Goal: Transaction & Acquisition: Purchase product/service

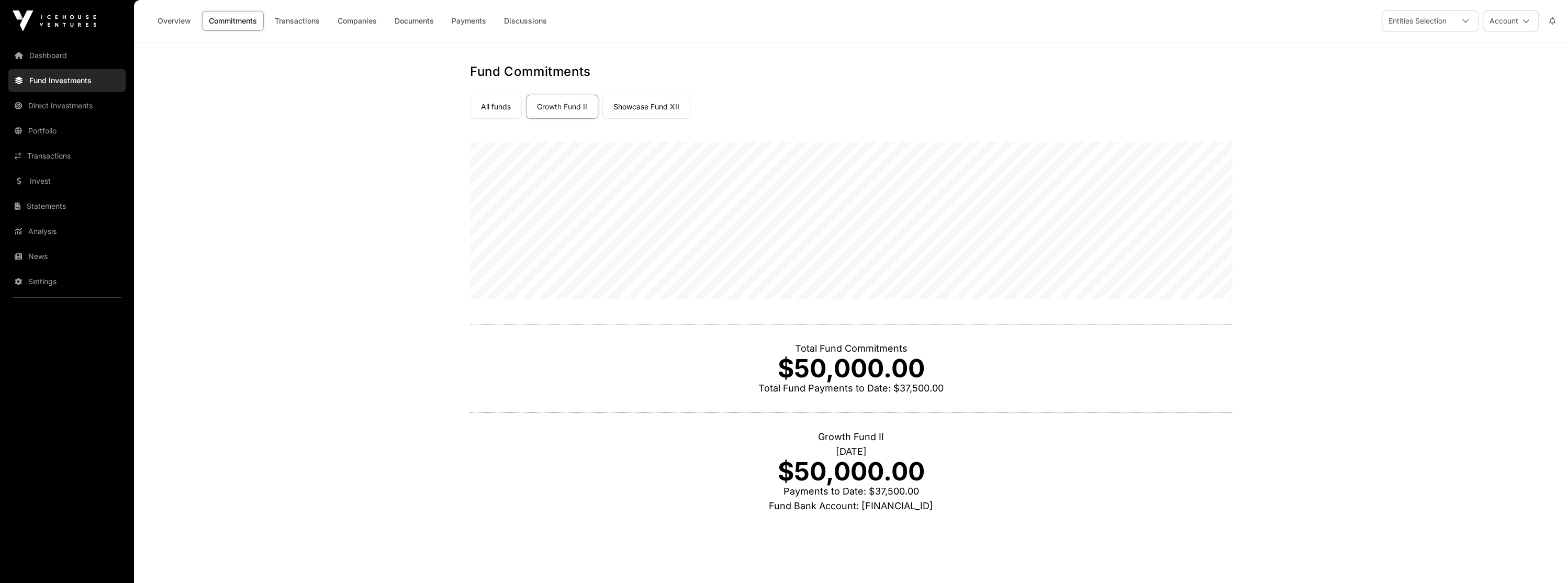
click at [71, 152] on link "Transactions" at bounding box center [67, 156] width 117 height 23
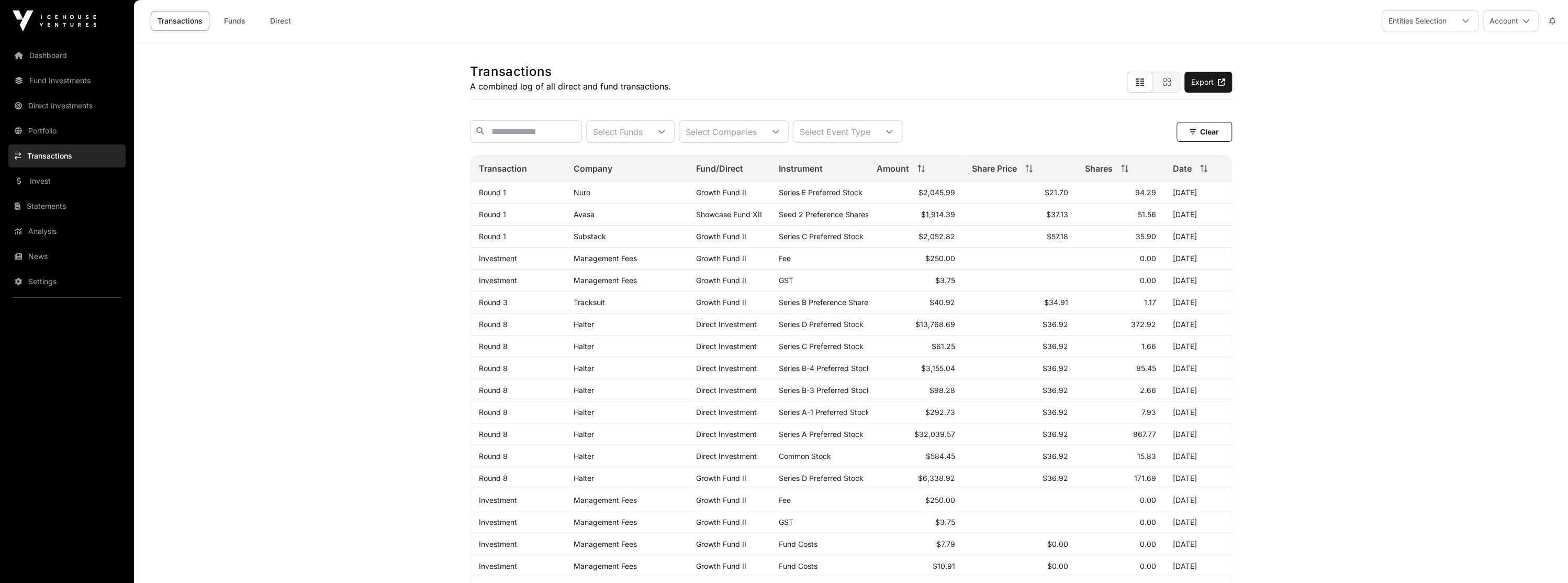
click at [52, 173] on link "Invest" at bounding box center [67, 181] width 117 height 23
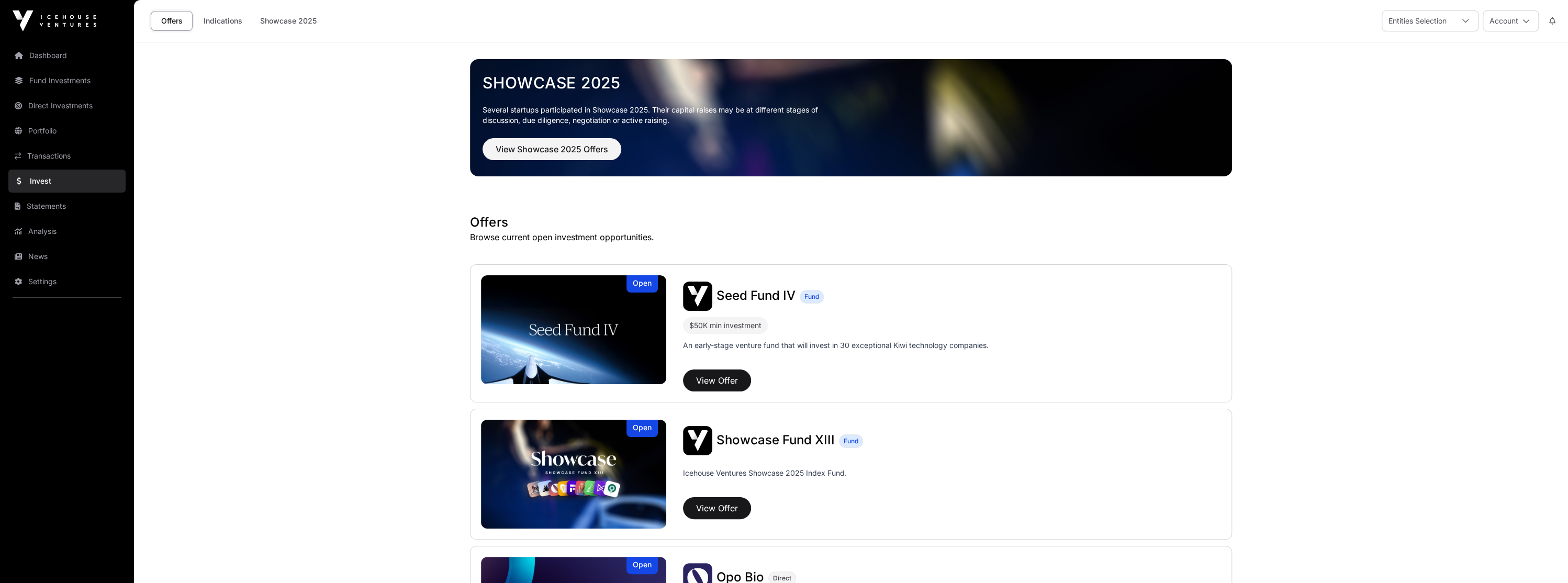
click at [80, 55] on link "Dashboard" at bounding box center [67, 55] width 117 height 23
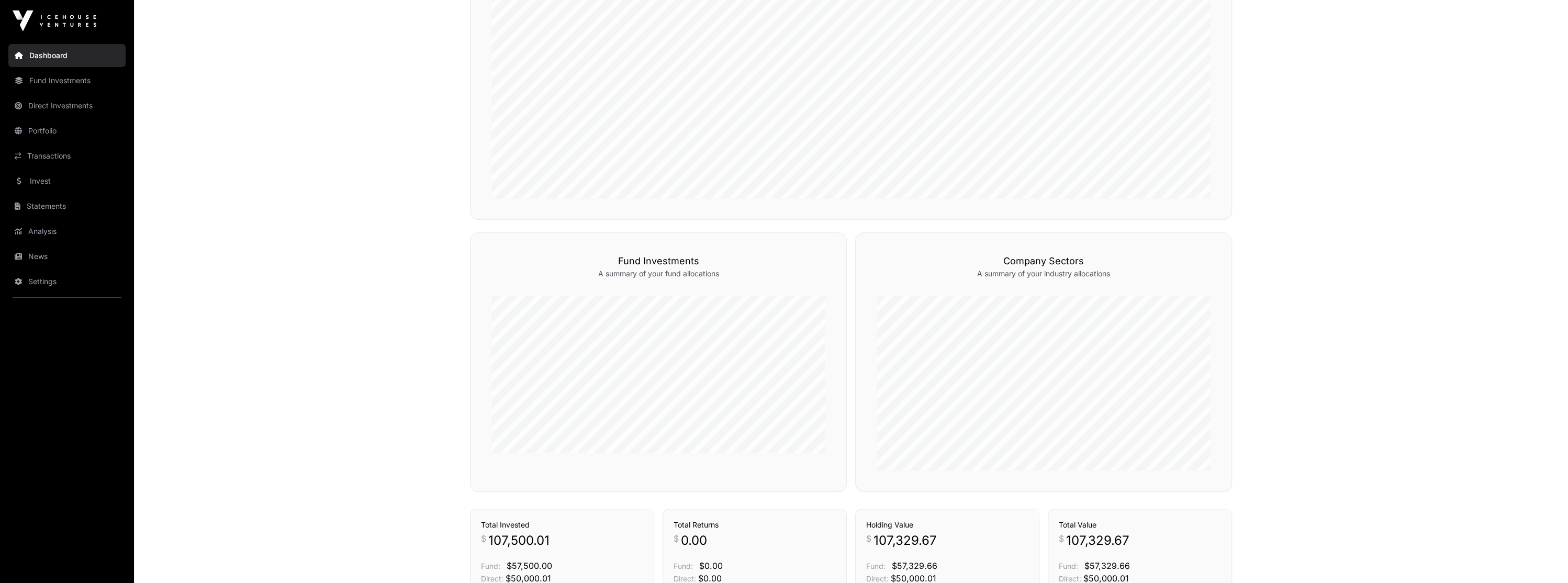
scroll to position [624, 0]
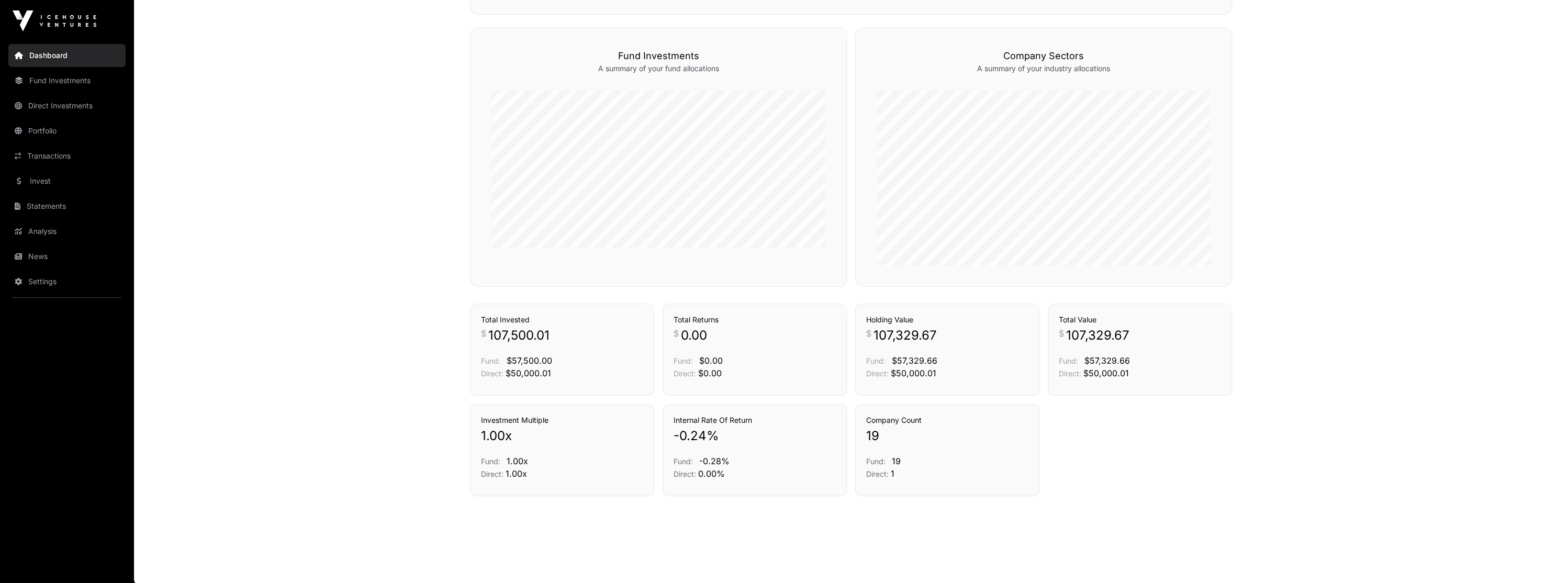
click at [77, 83] on link "Fund Investments" at bounding box center [67, 80] width 117 height 23
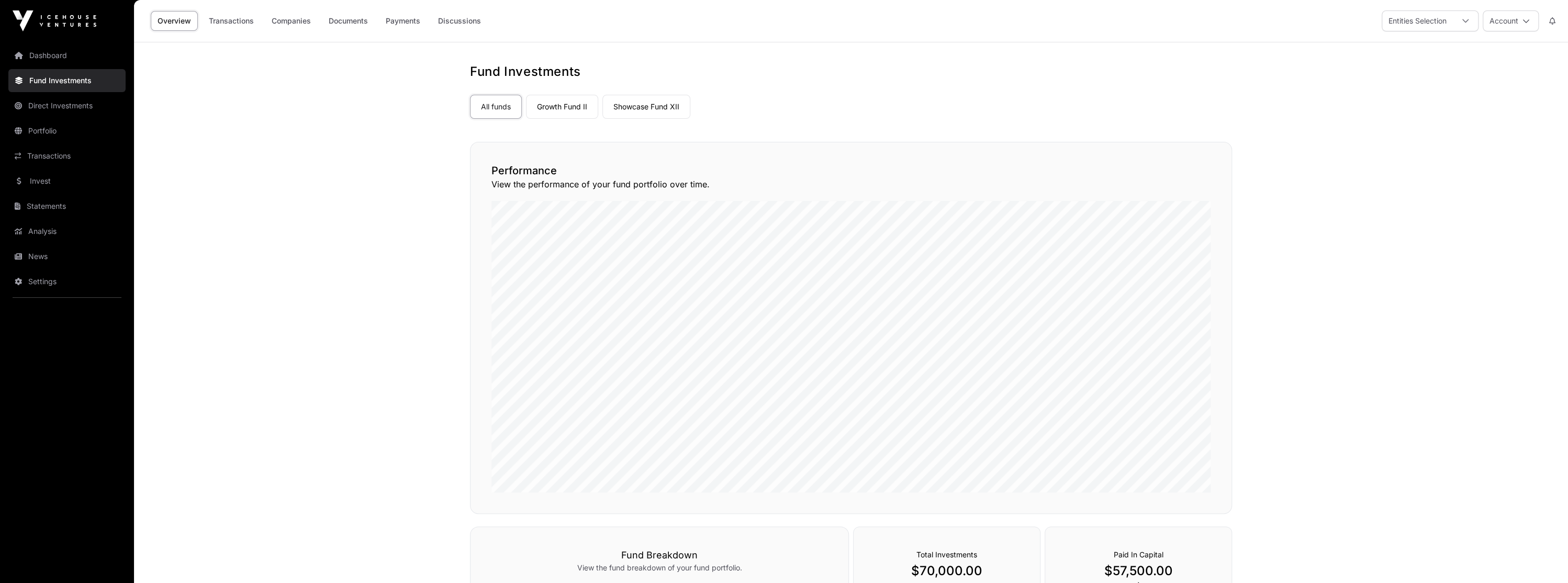
click at [94, 103] on link "Direct Investments" at bounding box center [67, 106] width 117 height 23
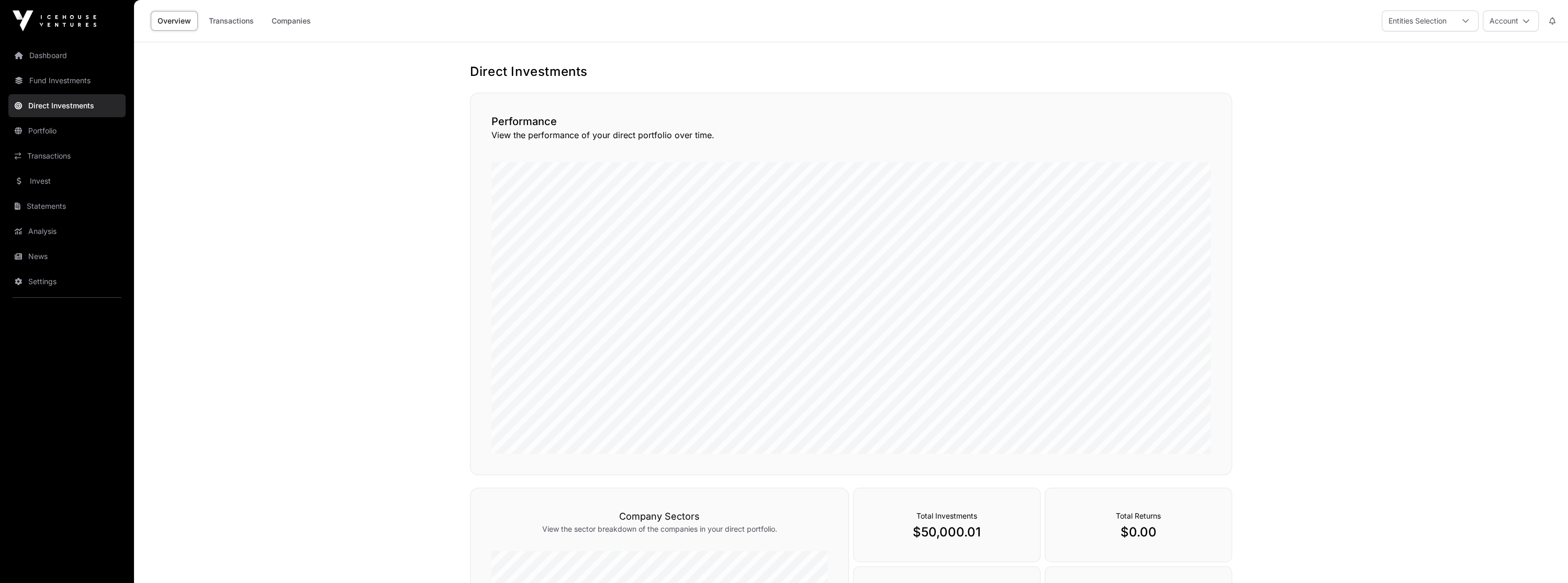
click at [91, 130] on link "Portfolio" at bounding box center [67, 131] width 117 height 23
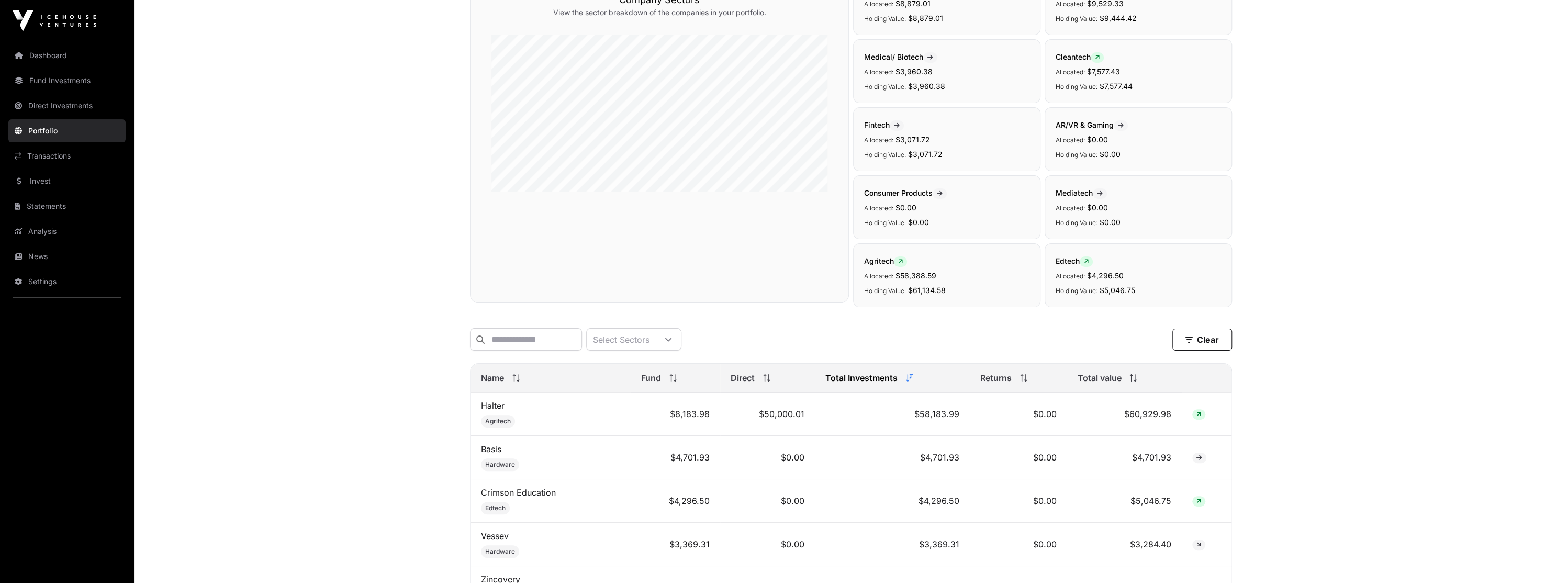
scroll to position [105, 0]
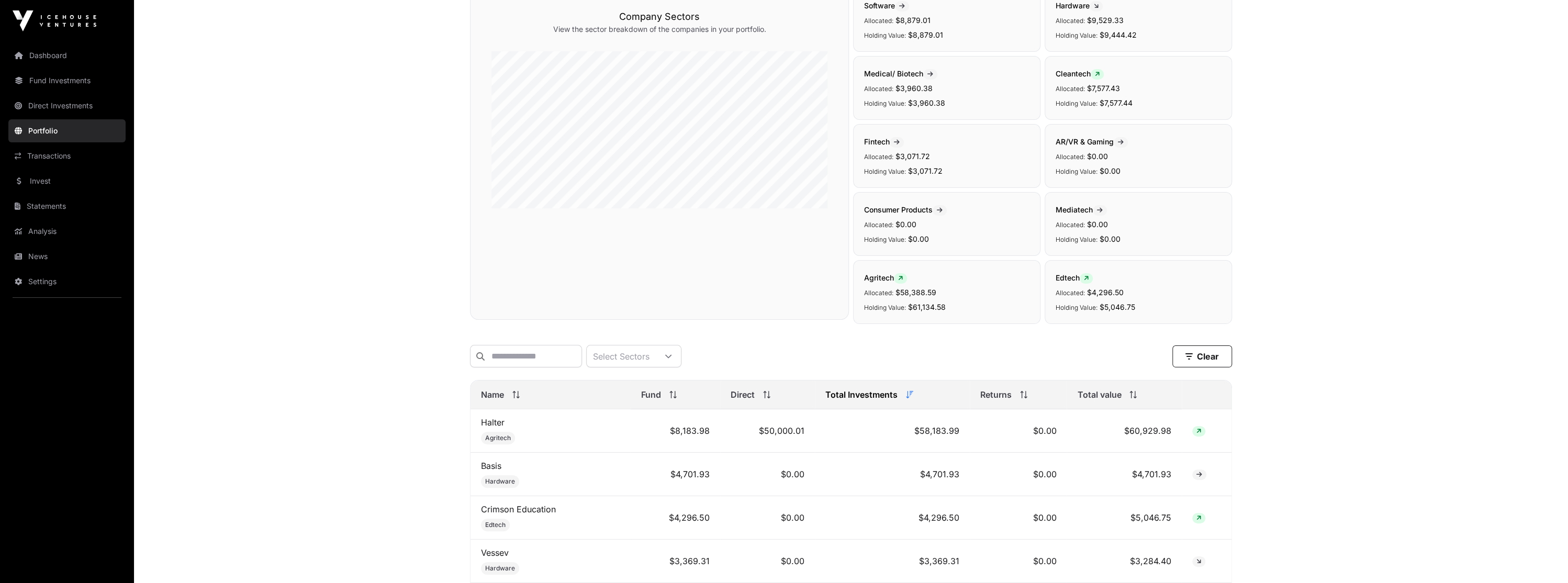
click at [97, 148] on link "Transactions" at bounding box center [67, 156] width 117 height 23
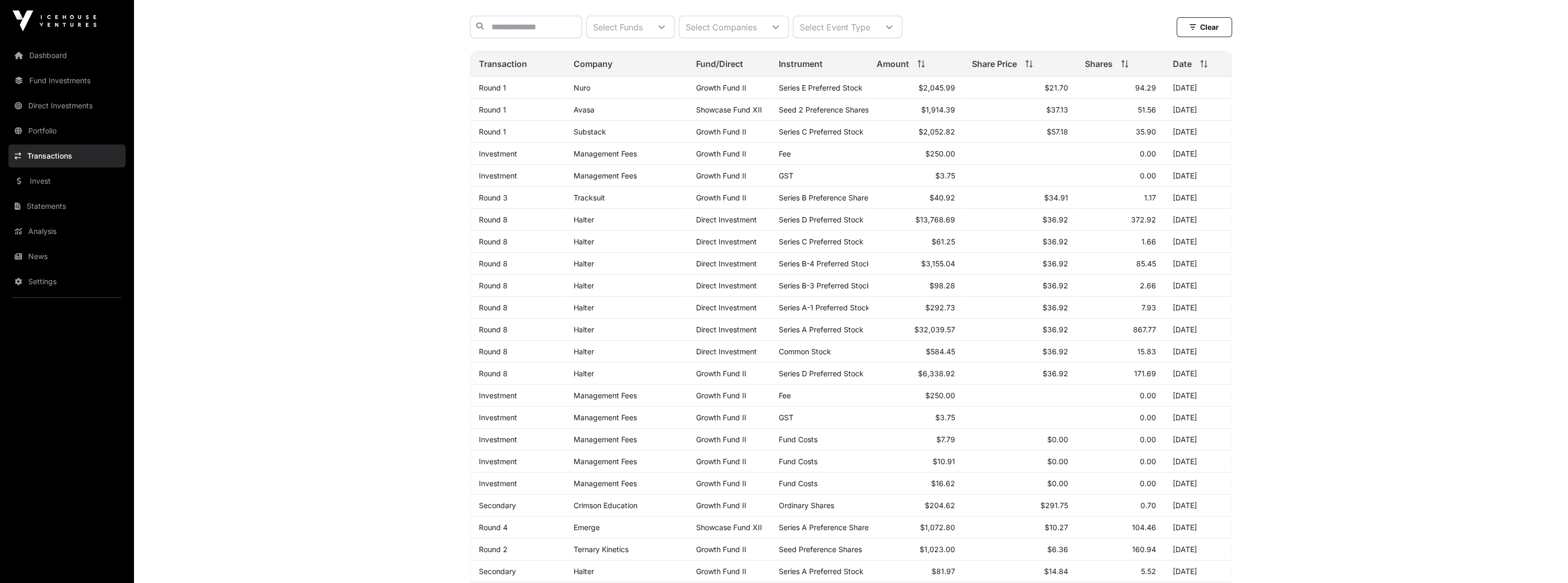
click at [95, 156] on link "Transactions" at bounding box center [67, 156] width 117 height 23
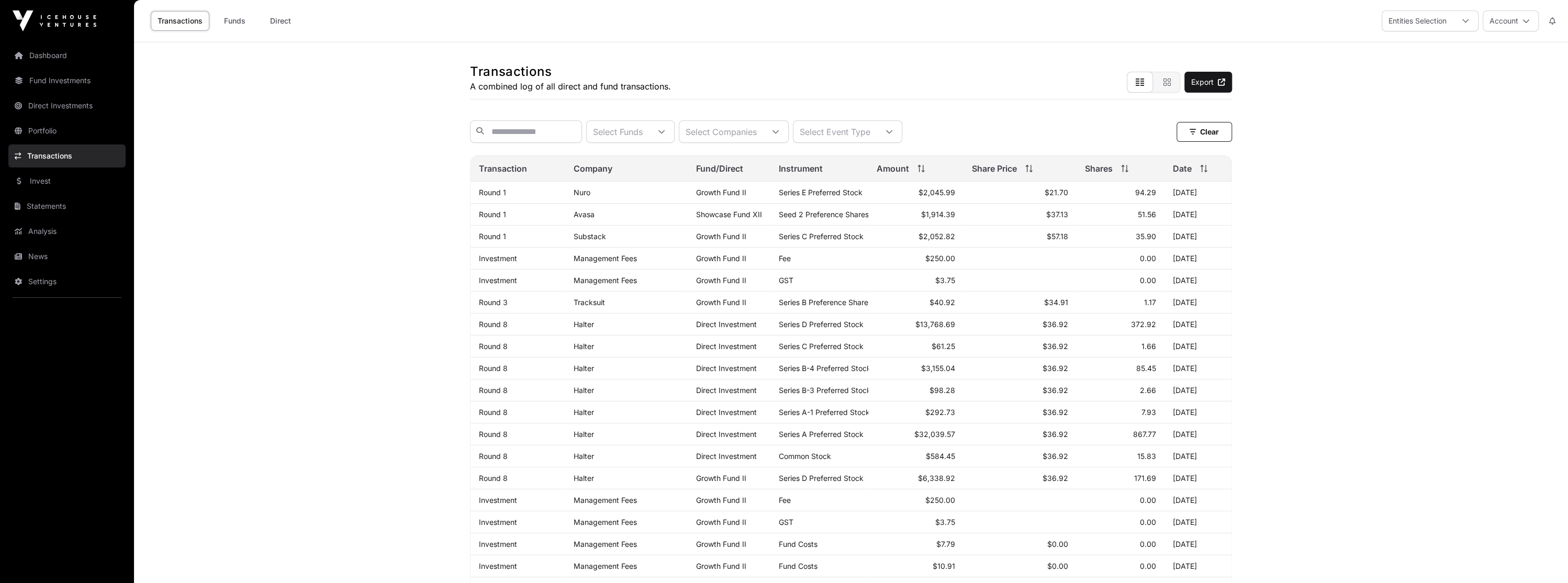
click at [82, 184] on link "Invest" at bounding box center [67, 181] width 117 height 23
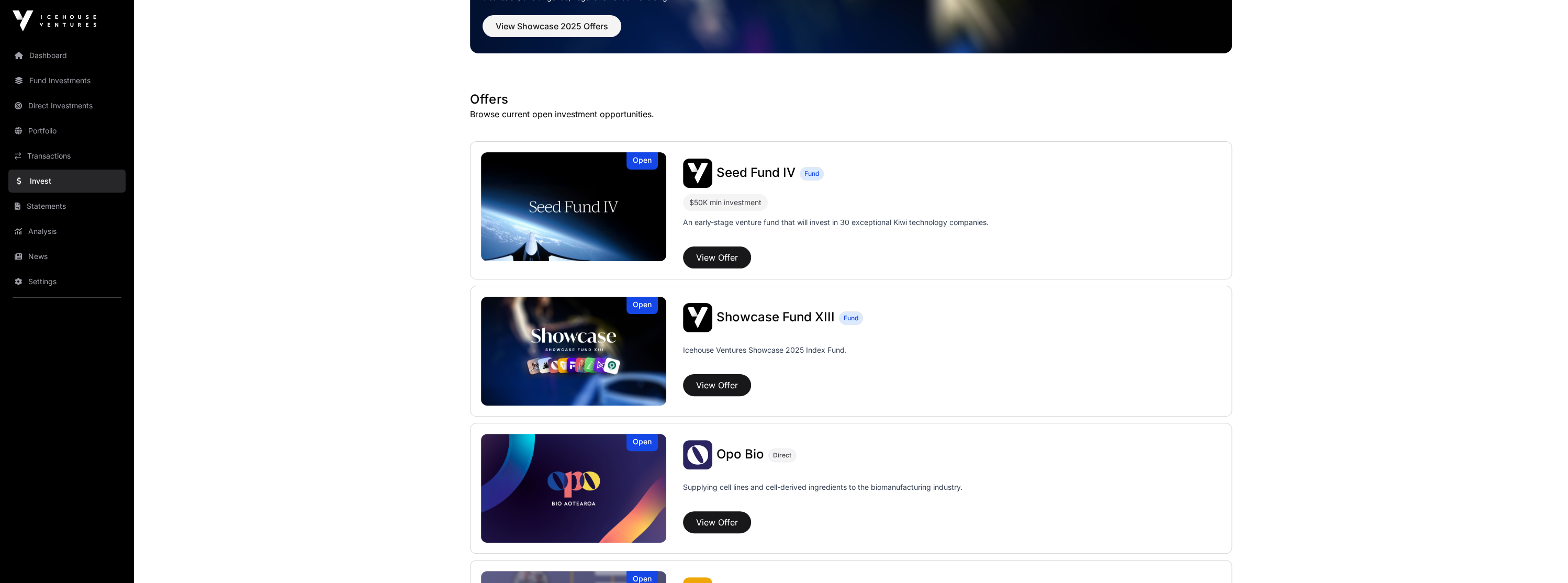
scroll to position [105, 0]
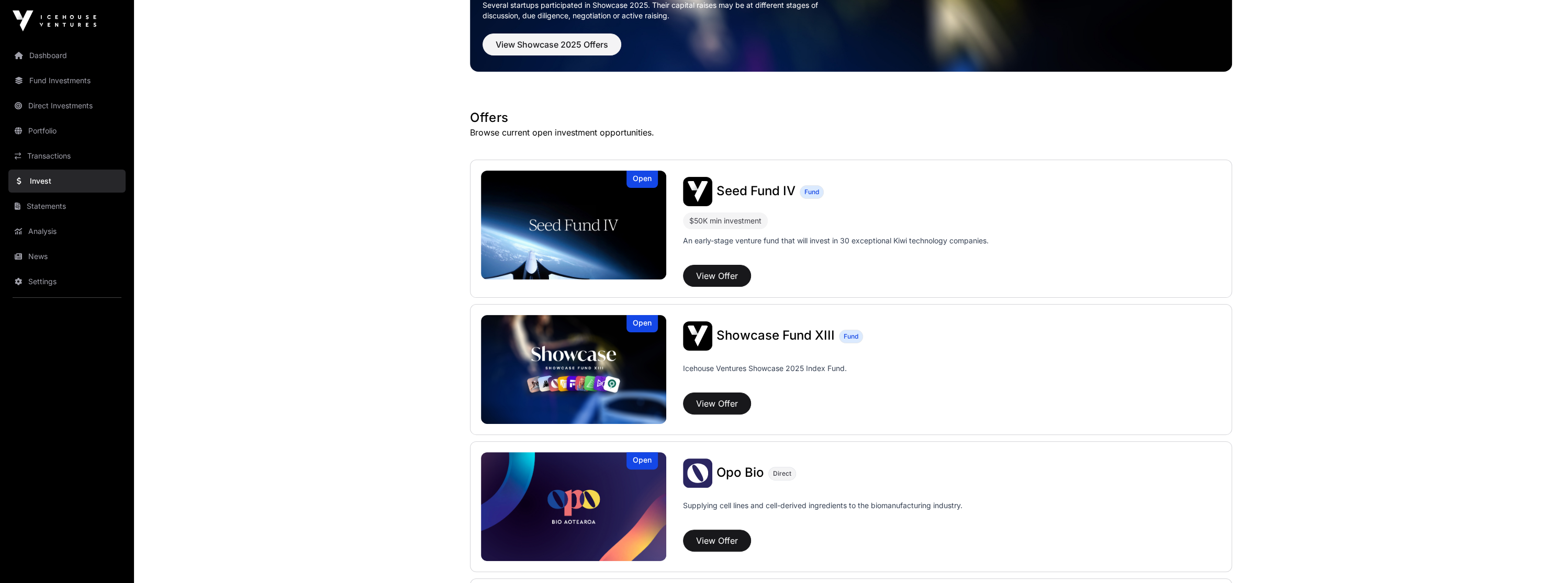
click at [84, 200] on link "Statements" at bounding box center [67, 206] width 117 height 23
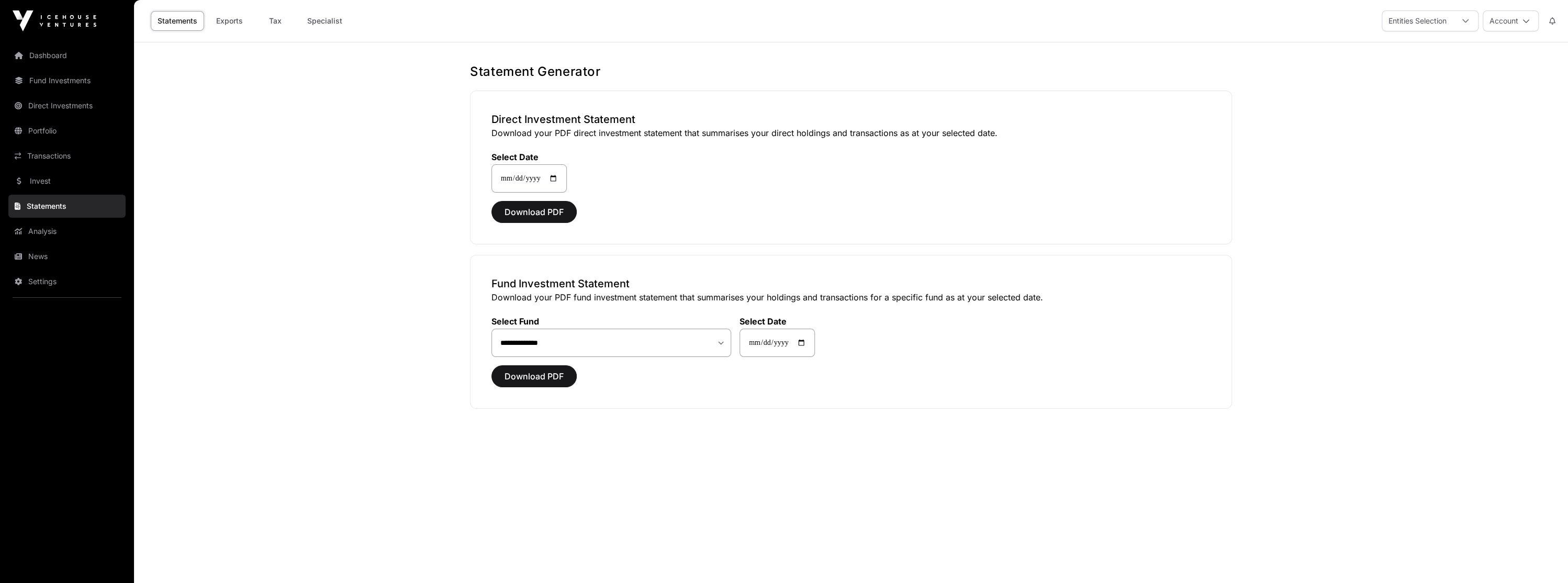
click at [76, 226] on link "Analysis" at bounding box center [67, 231] width 117 height 23
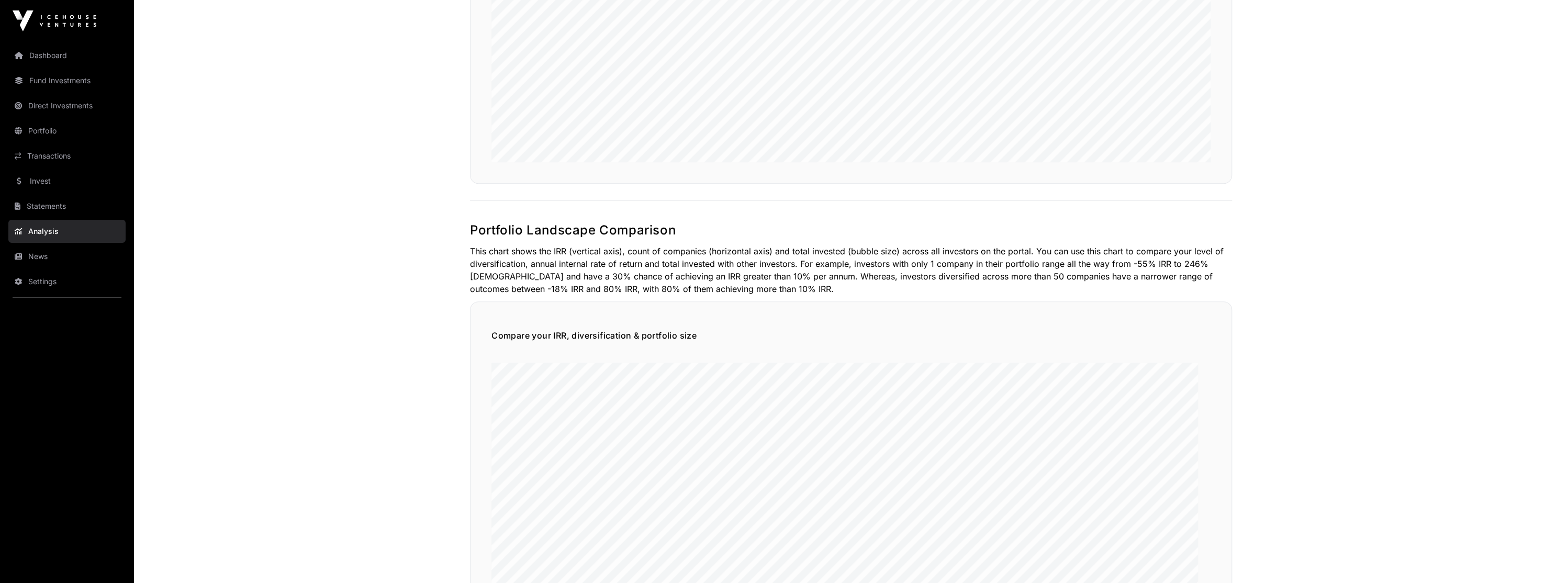
scroll to position [366, 0]
click at [85, 59] on link "Dashboard" at bounding box center [67, 55] width 117 height 23
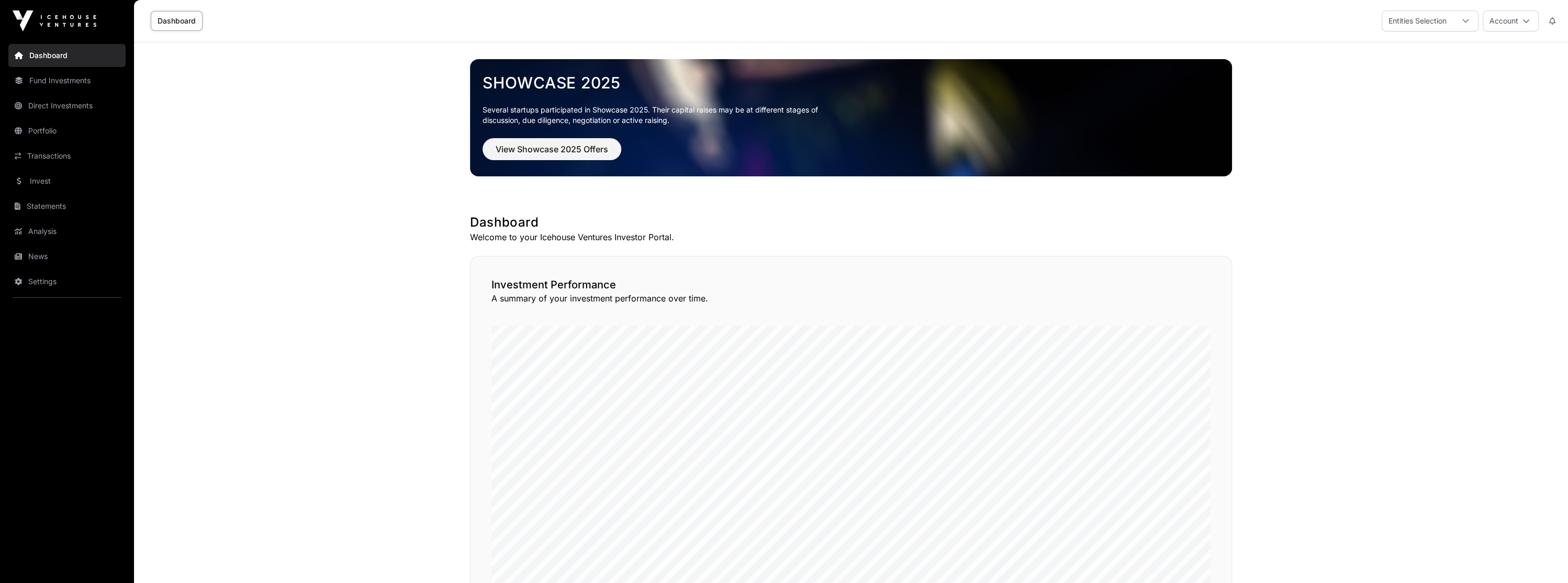
click at [91, 103] on link "Direct Investments" at bounding box center [67, 106] width 117 height 23
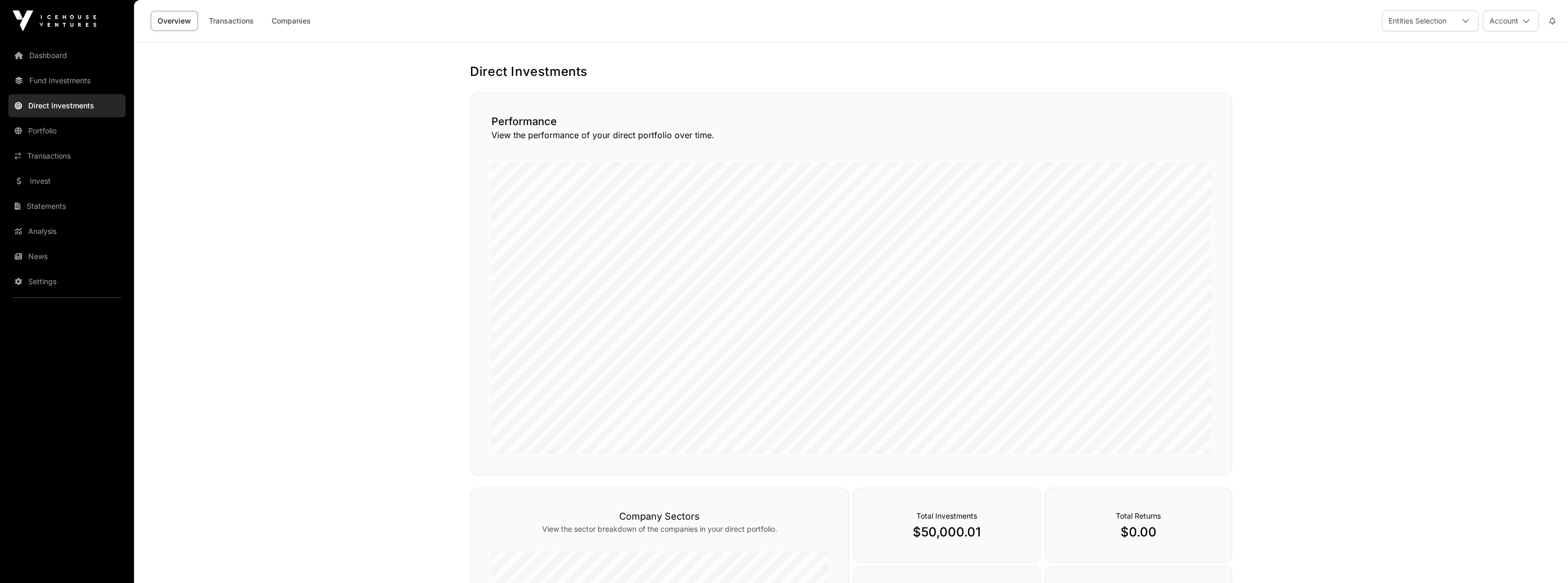
click at [89, 84] on link "Fund Investments" at bounding box center [67, 80] width 117 height 23
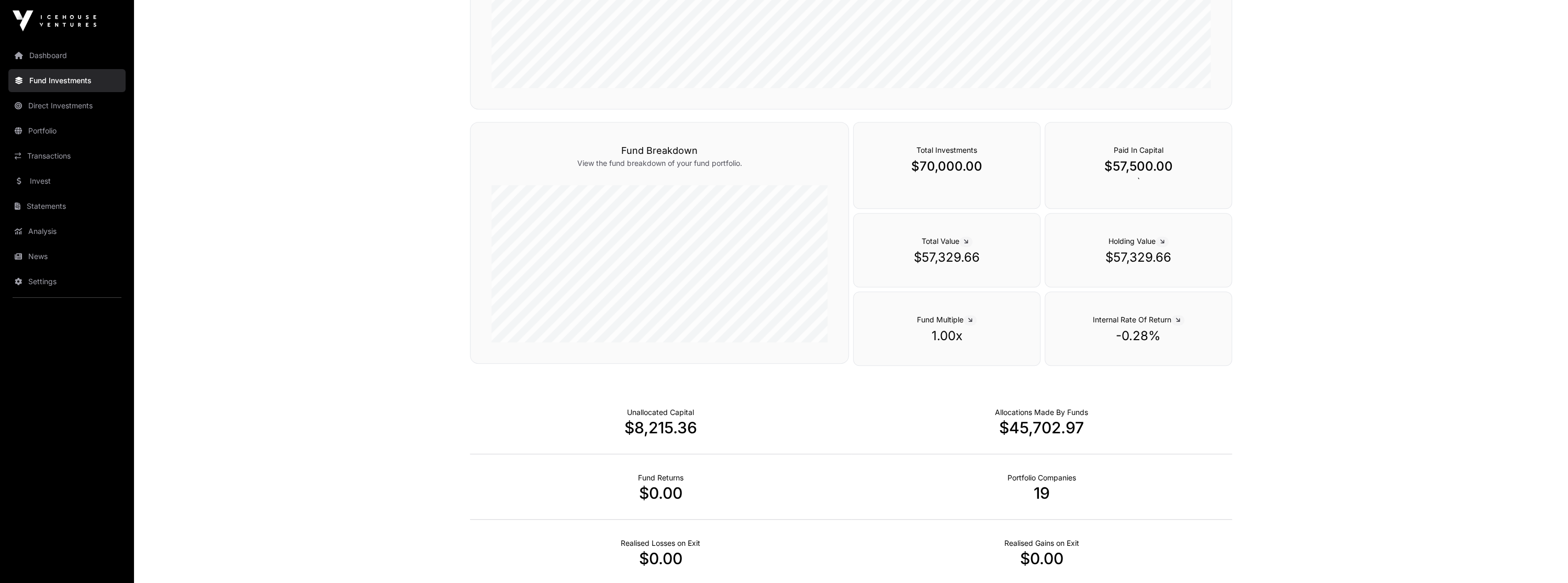
scroll to position [402, 0]
click at [110, 103] on link "Direct Investments" at bounding box center [67, 106] width 117 height 23
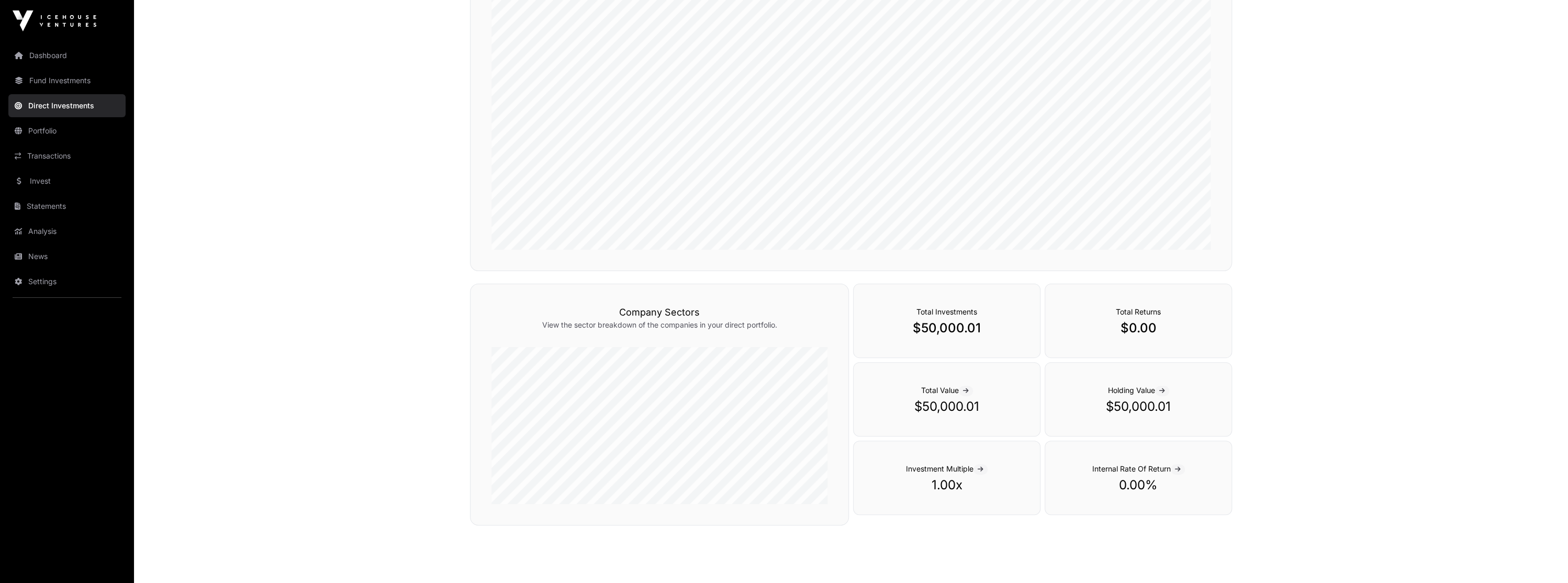
scroll to position [186, 0]
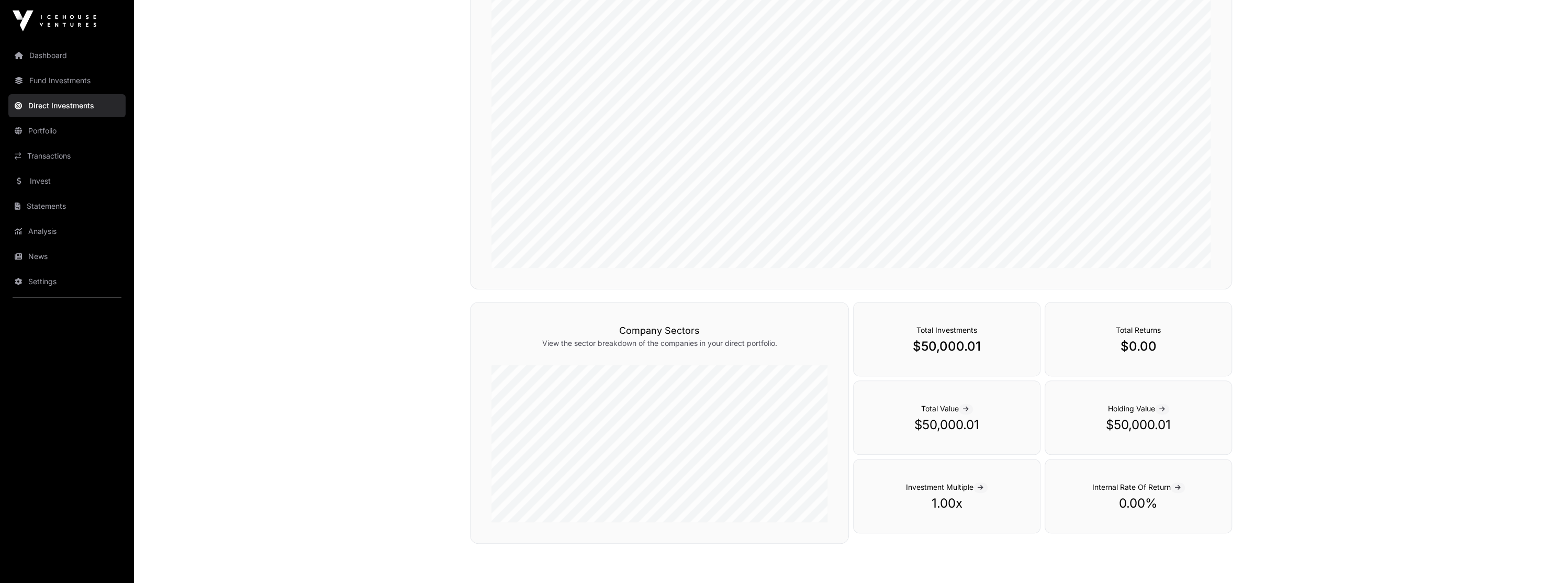
click at [114, 133] on link "Portfolio" at bounding box center [67, 131] width 117 height 23
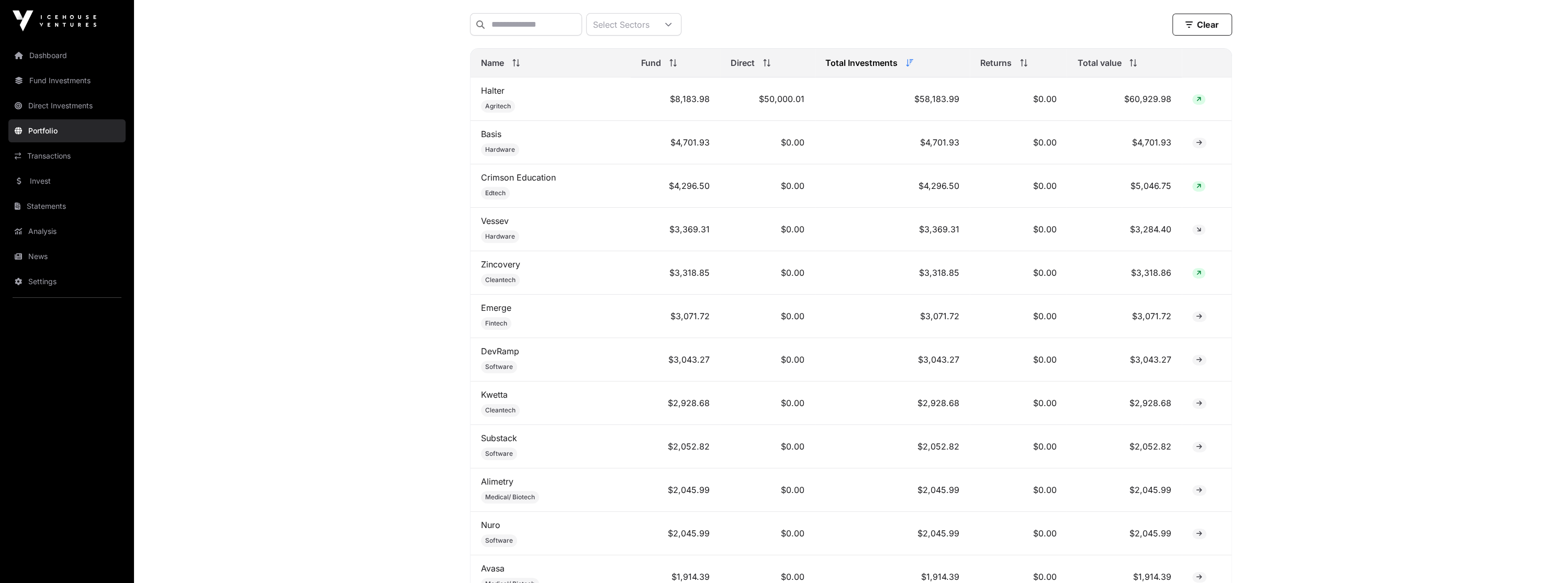
scroll to position [422, 0]
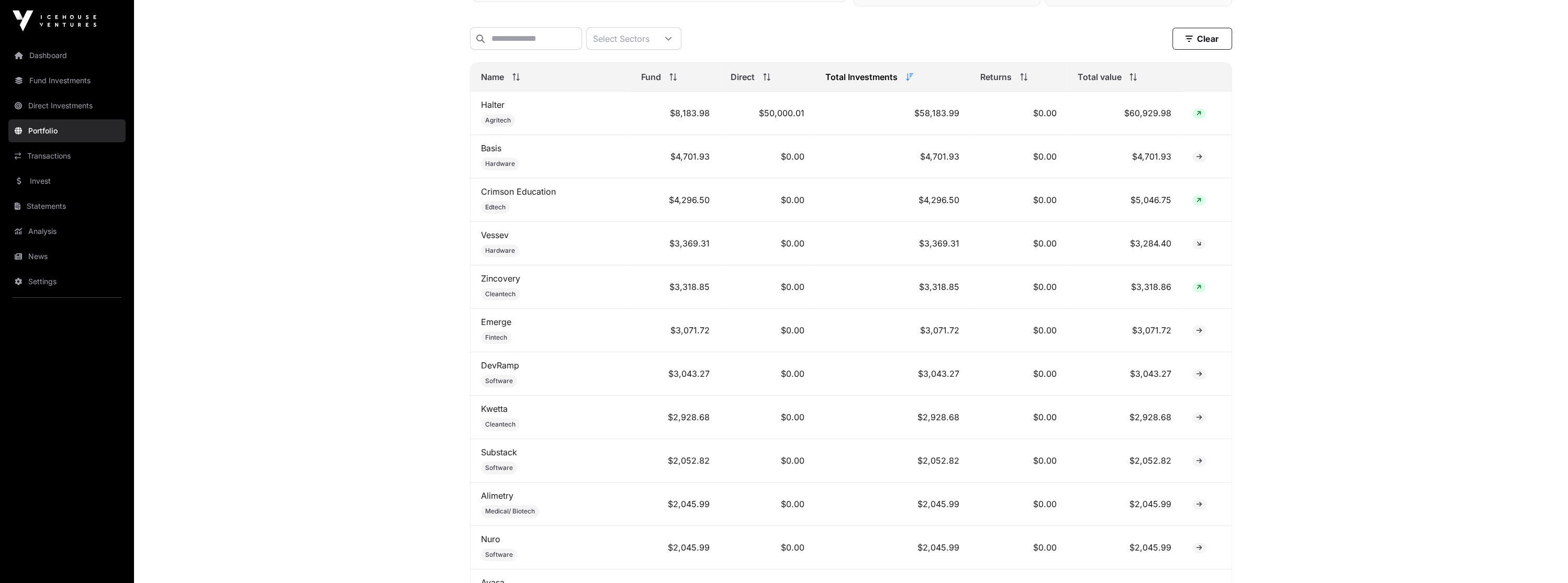
click at [97, 162] on link "Transactions" at bounding box center [67, 156] width 117 height 23
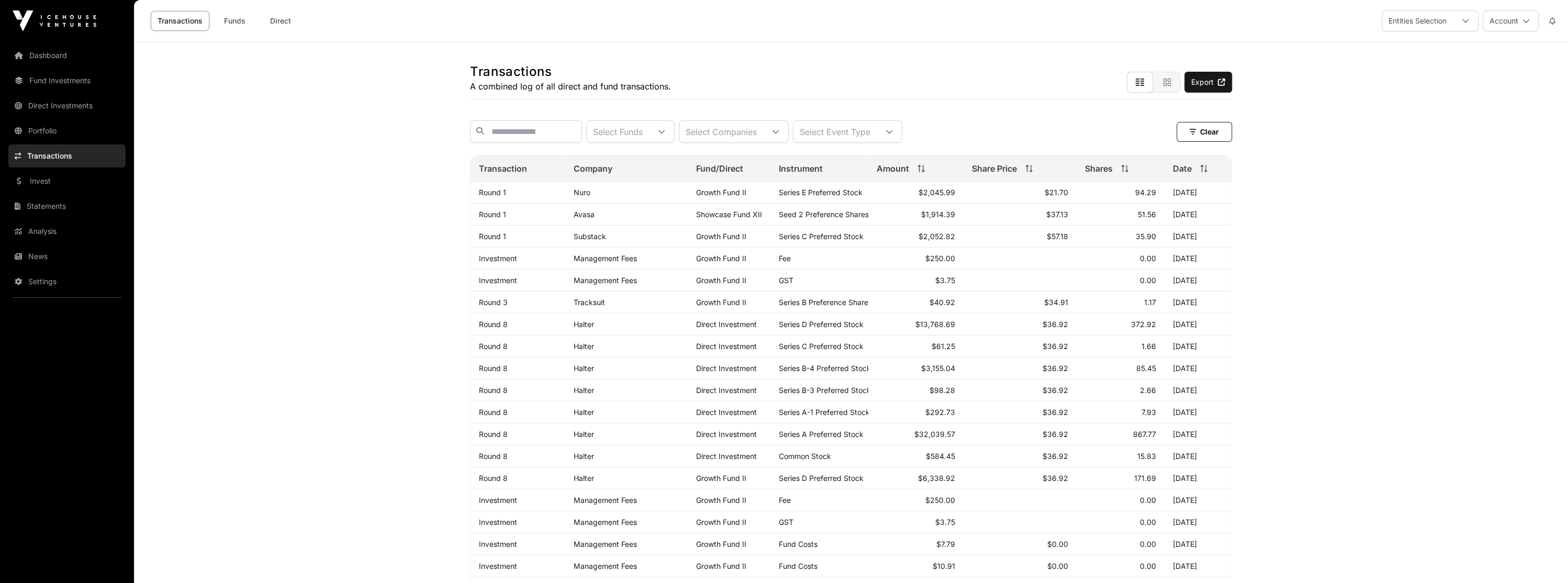
click at [89, 175] on link "Invest" at bounding box center [67, 181] width 117 height 23
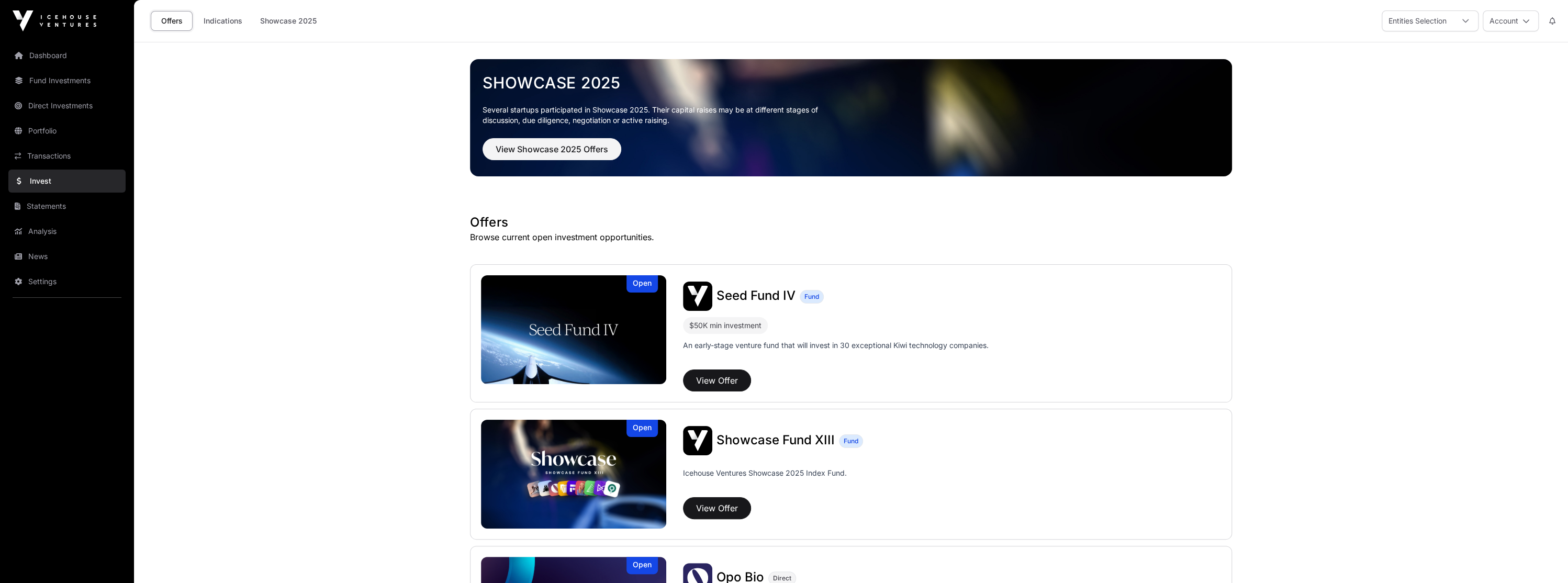
click at [214, 28] on link "Indications" at bounding box center [223, 21] width 52 height 20
click at [85, 22] on img at bounding box center [55, 21] width 84 height 21
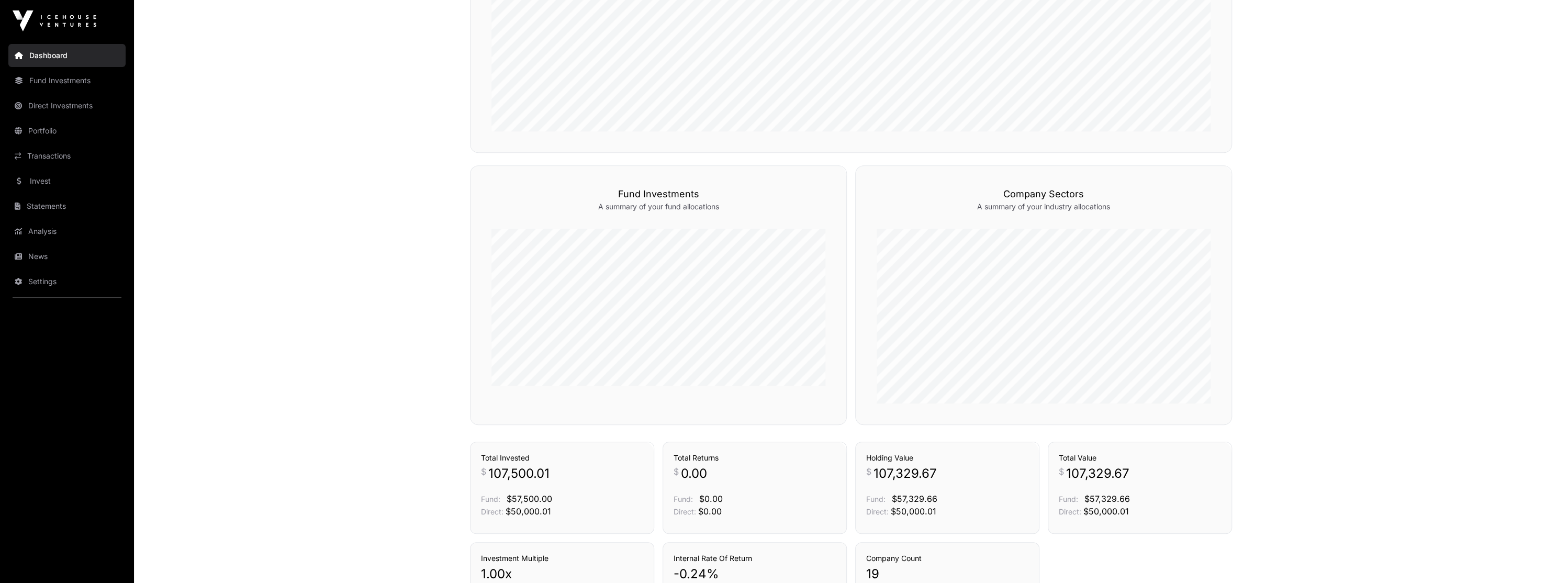
scroll to position [624, 0]
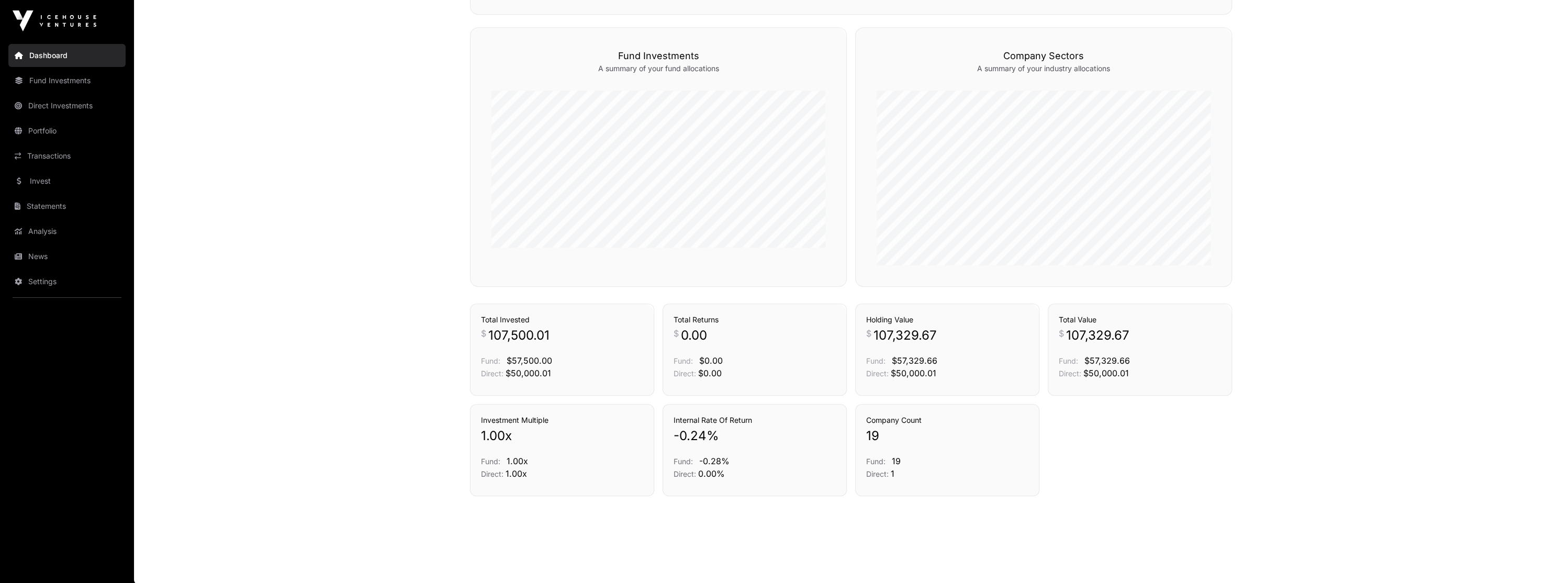
click at [61, 152] on link "Transactions" at bounding box center [67, 156] width 117 height 23
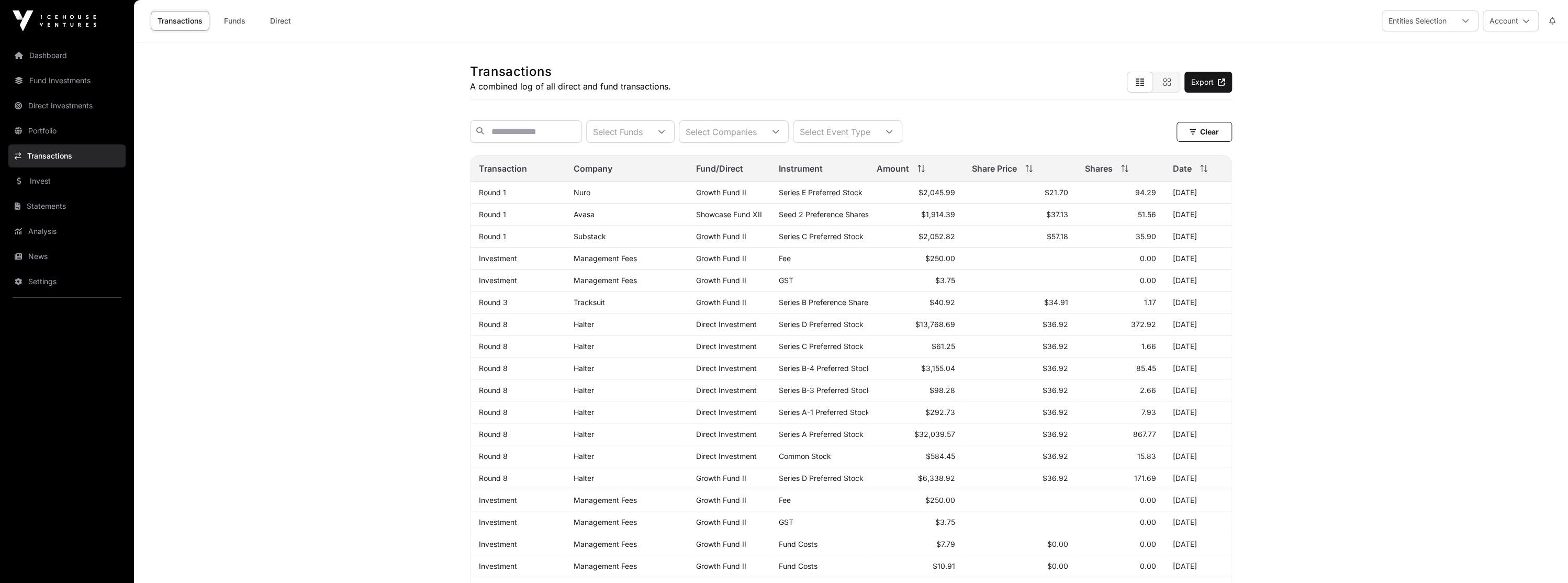
click at [67, 136] on link "Portfolio" at bounding box center [67, 131] width 117 height 23
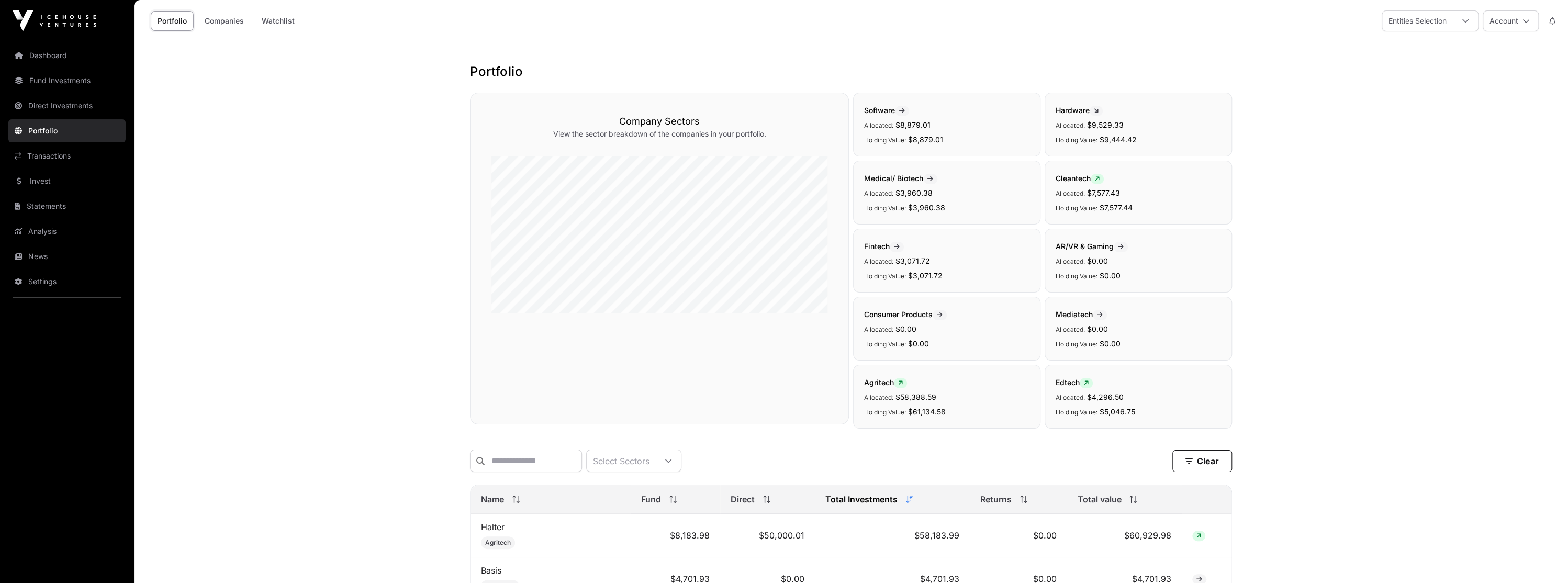
click at [271, 17] on link "Watchlist" at bounding box center [278, 21] width 47 height 20
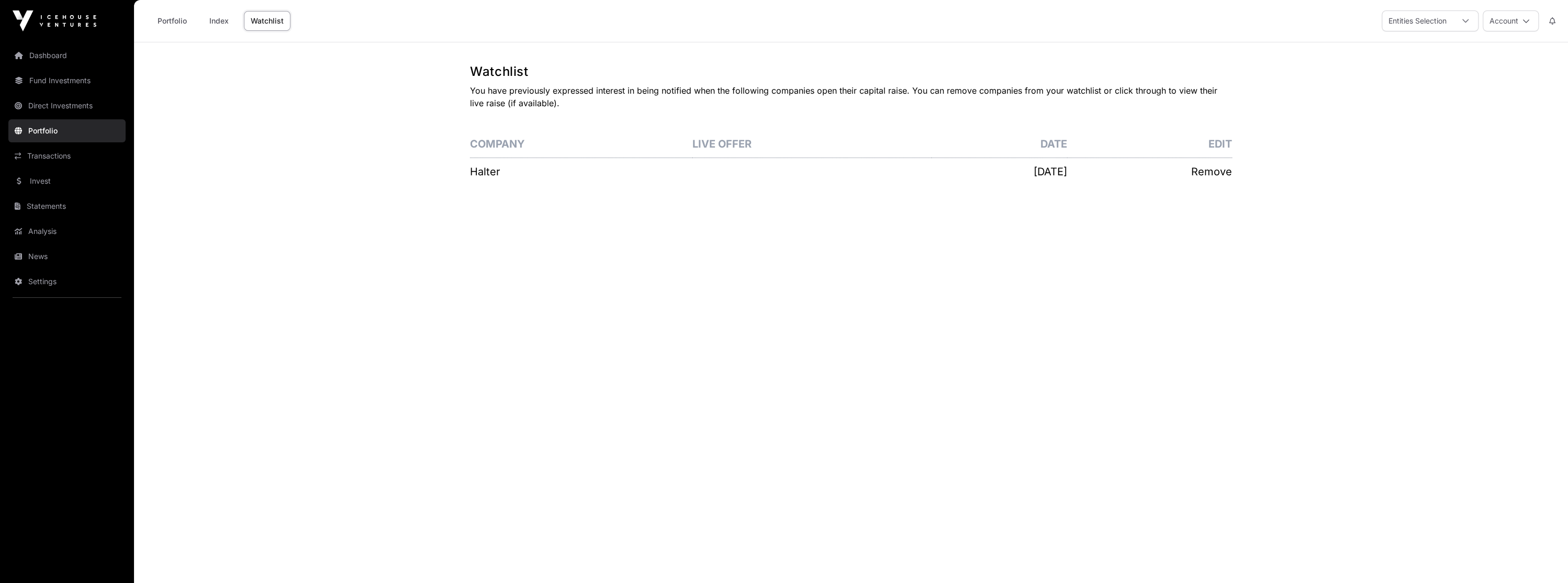
click at [225, 21] on link "Index" at bounding box center [219, 21] width 42 height 20
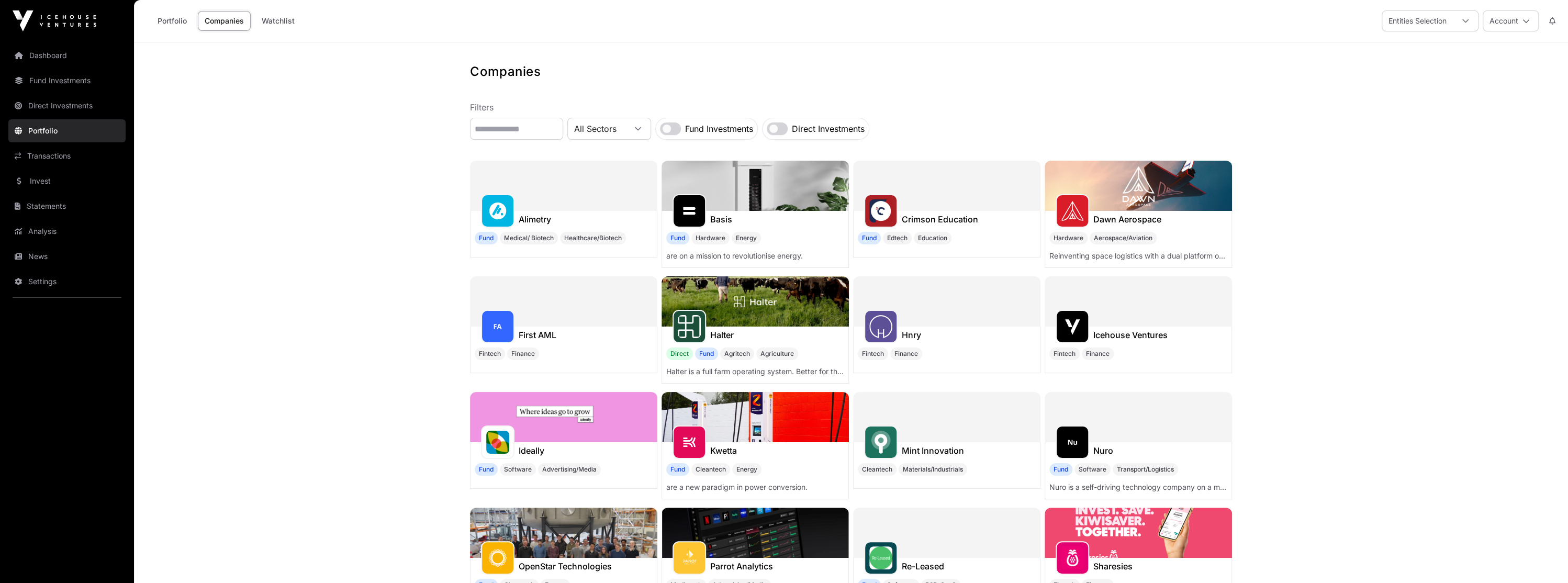
click at [178, 29] on link "Portfolio" at bounding box center [172, 21] width 43 height 20
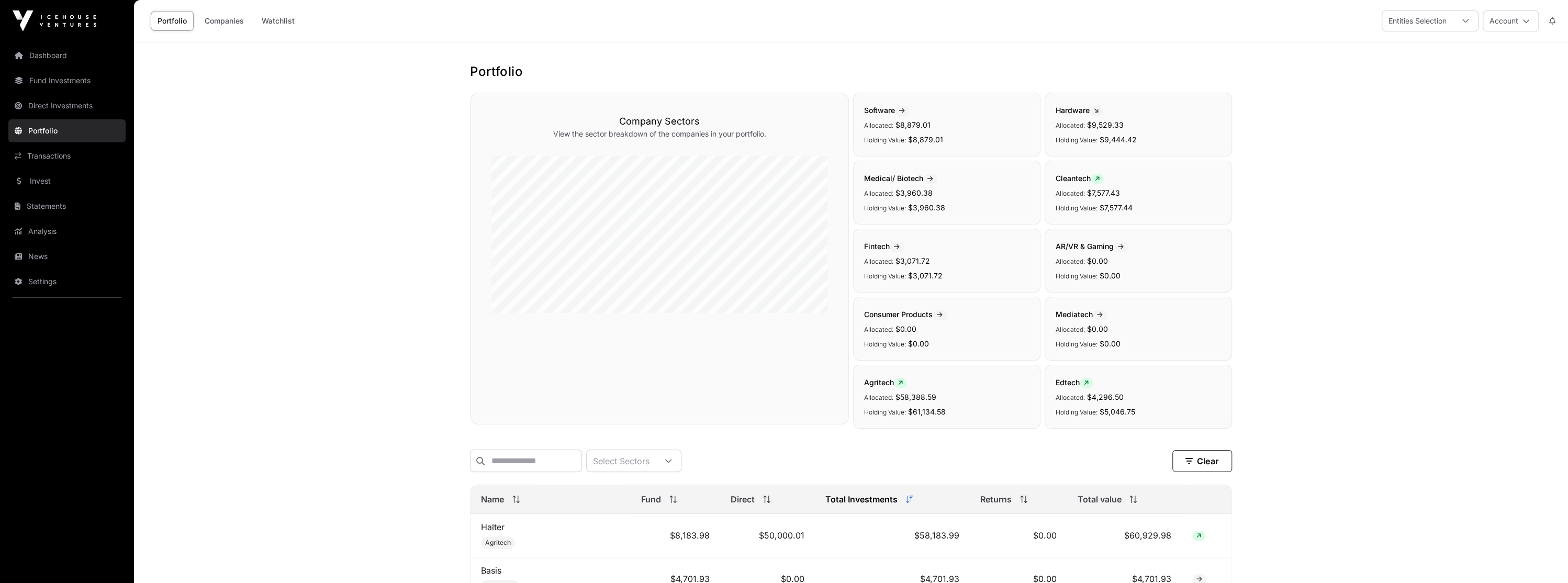
click at [97, 150] on link "Transactions" at bounding box center [67, 156] width 117 height 23
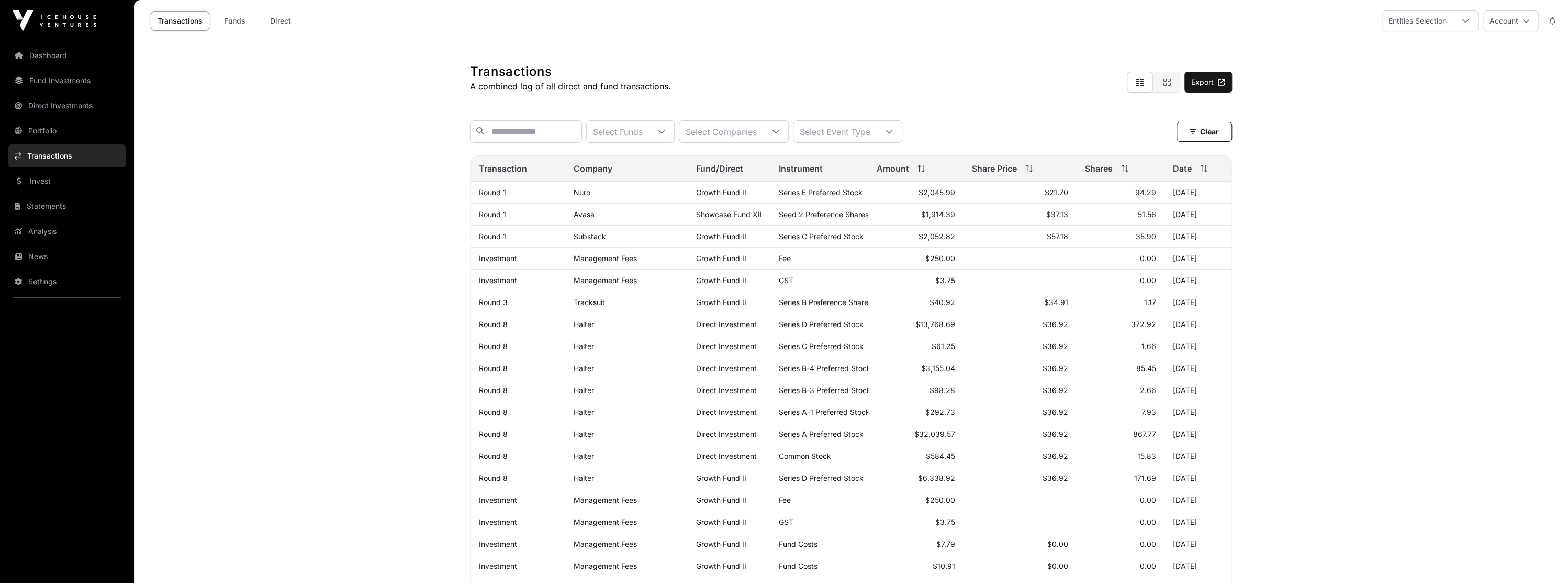
click at [61, 183] on link "Invest" at bounding box center [67, 181] width 117 height 23
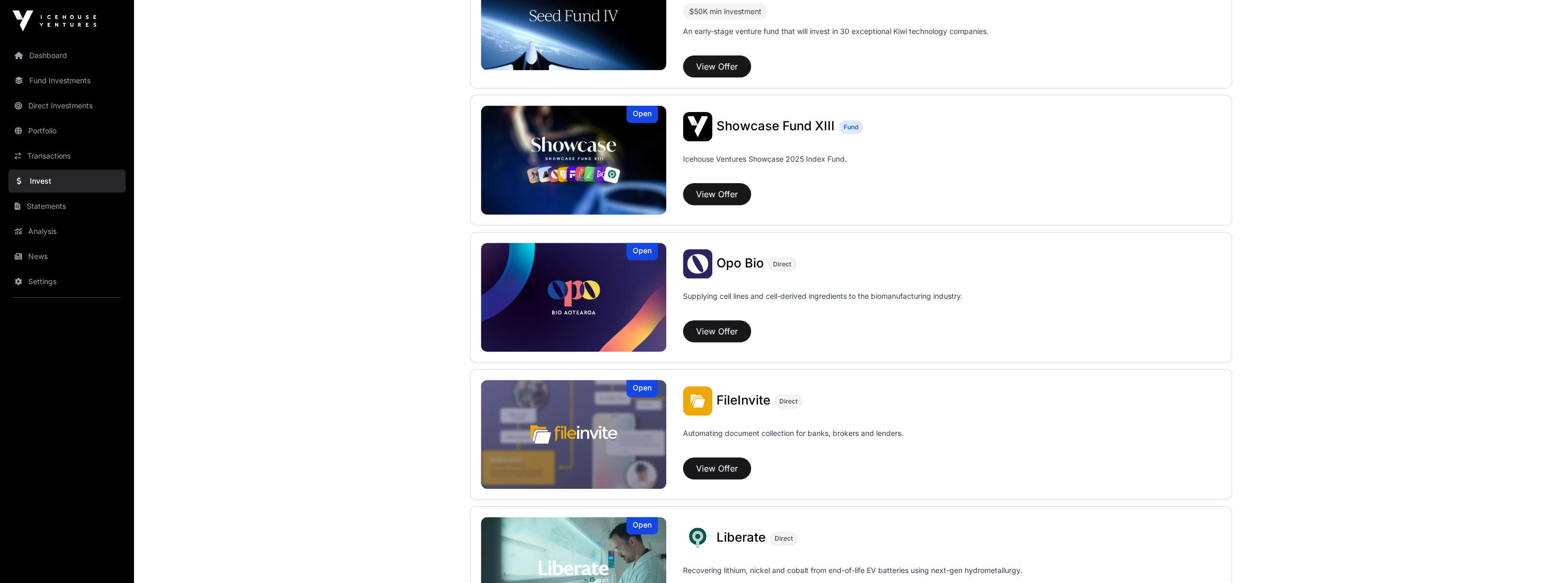
scroll to position [157, 0]
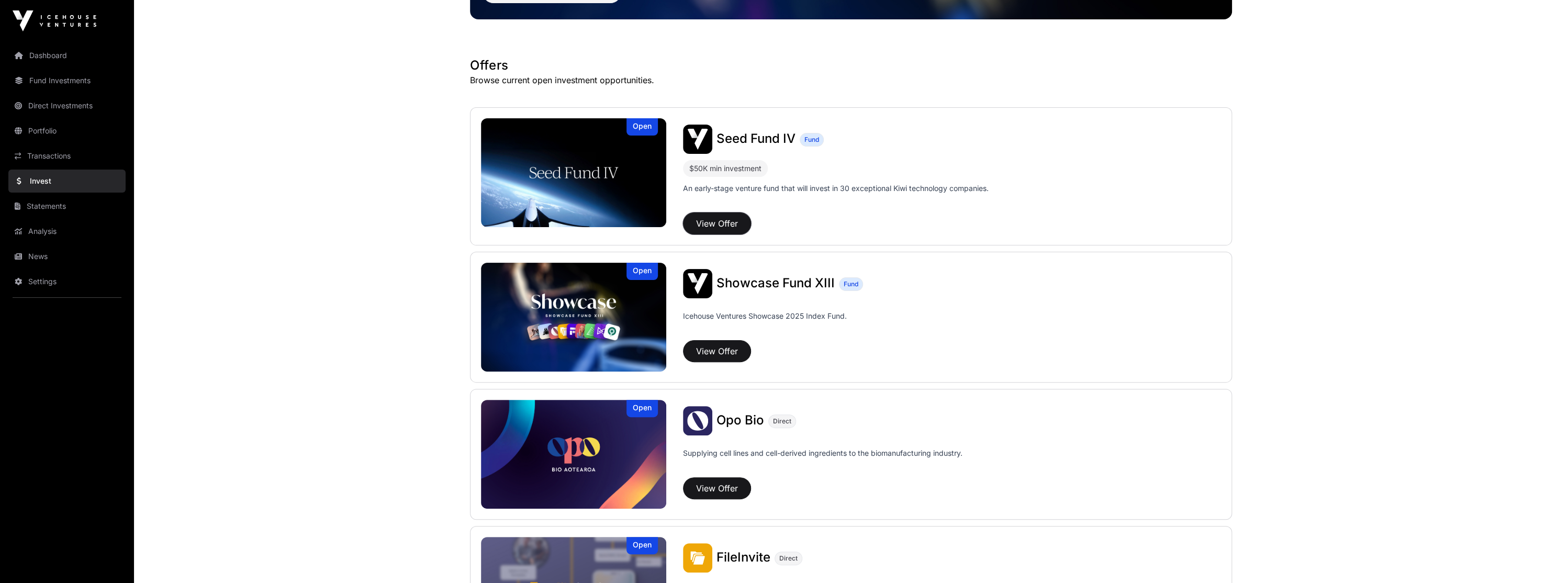
click at [715, 223] on button "View Offer" at bounding box center [717, 223] width 68 height 22
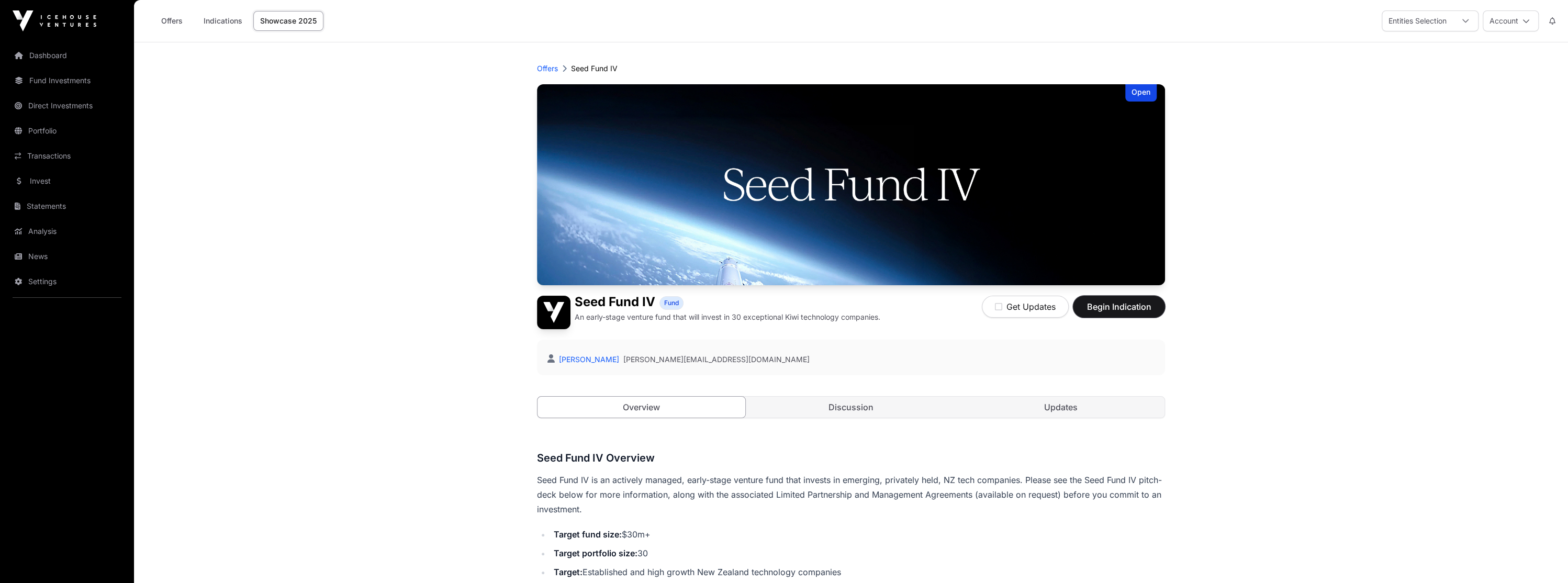
click at [1145, 308] on span "Begin Indication" at bounding box center [1119, 307] width 66 height 13
click at [91, 259] on link "News" at bounding box center [67, 256] width 117 height 23
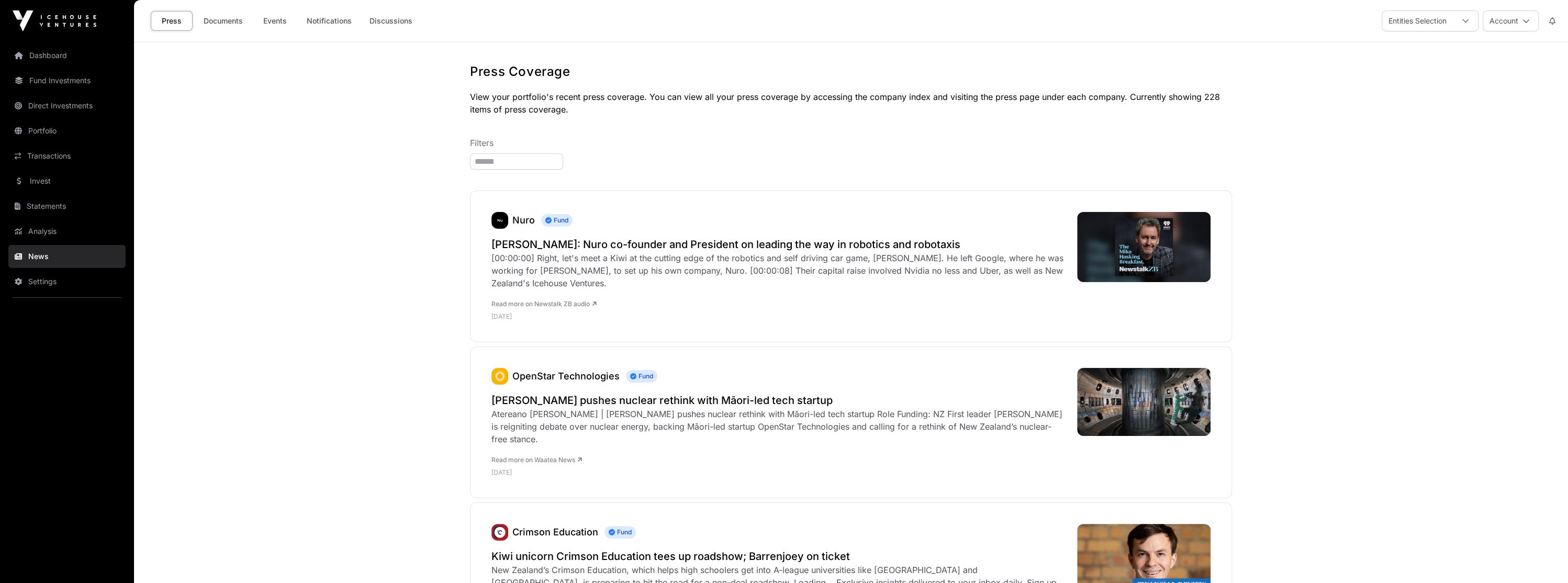
click at [84, 274] on link "Settings" at bounding box center [67, 282] width 117 height 23
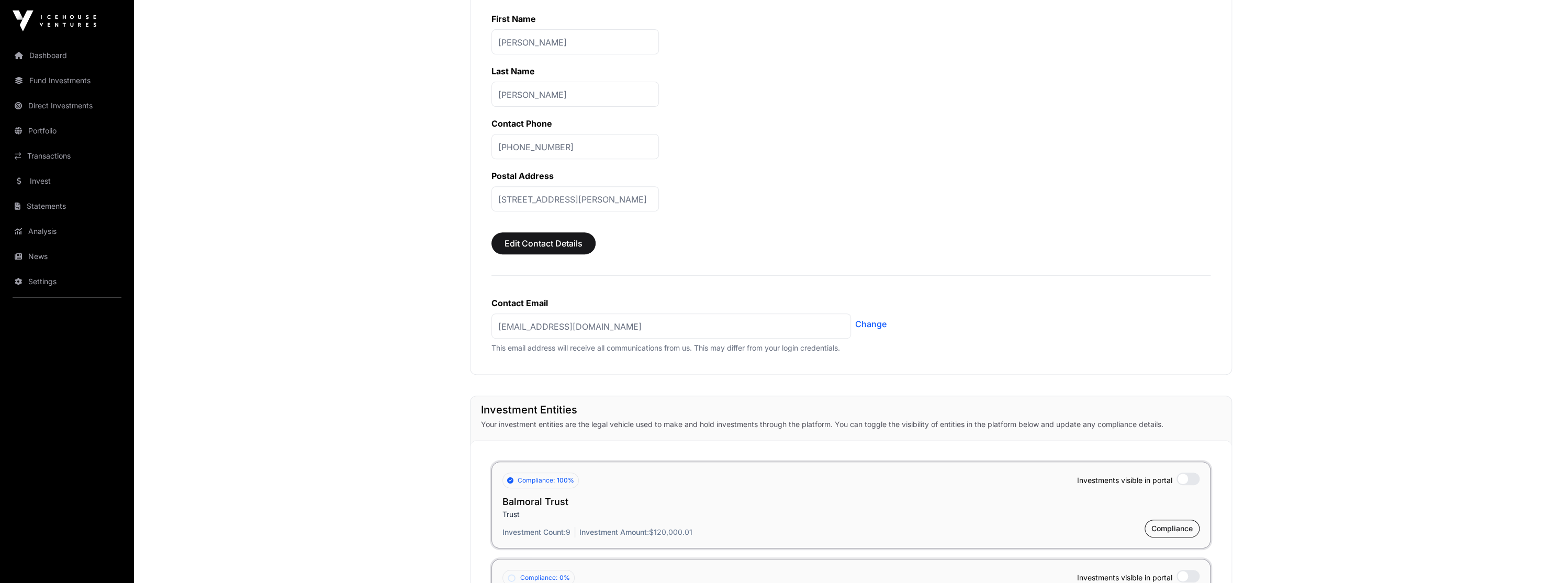
scroll to position [299, 0]
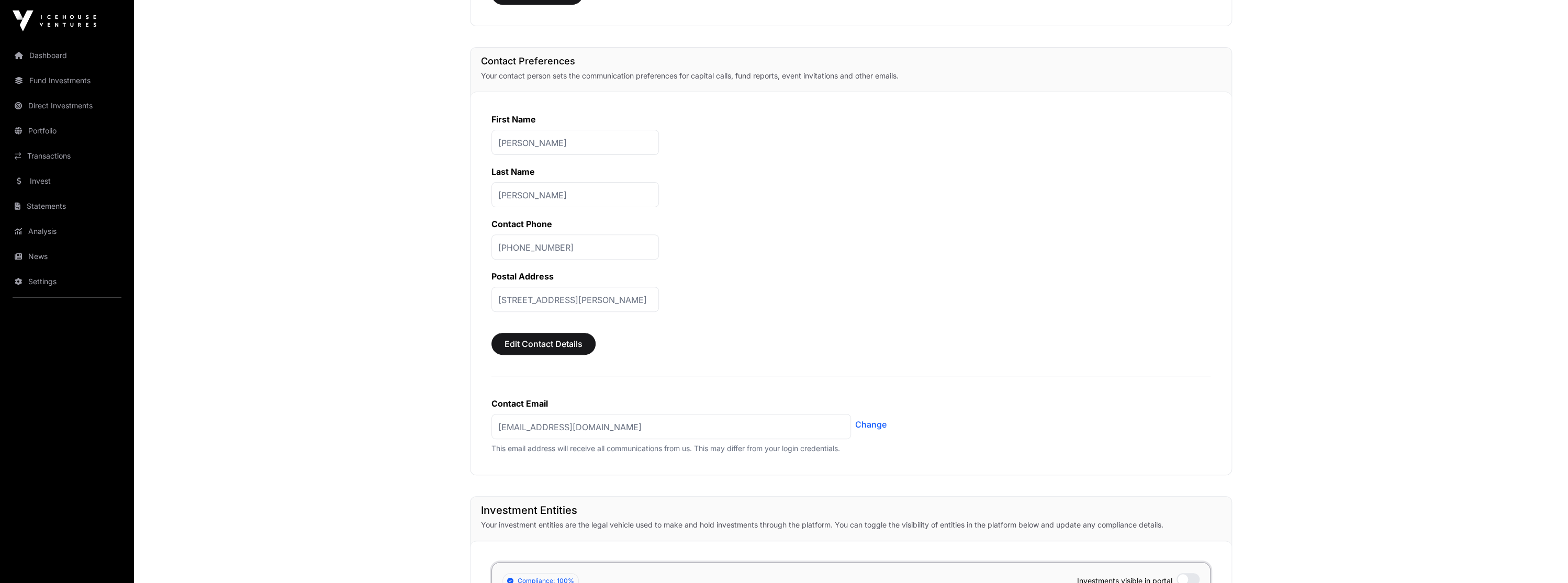
click at [102, 63] on link "Dashboard" at bounding box center [67, 55] width 117 height 23
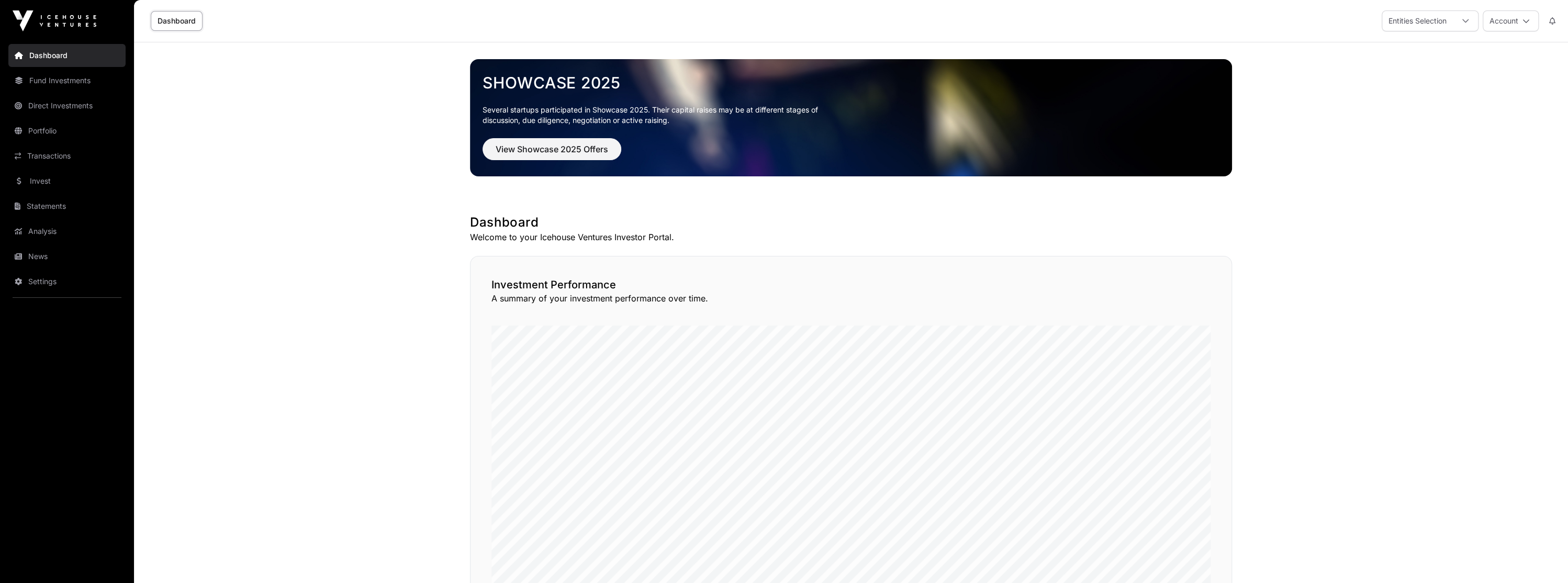
click at [97, 83] on link "Fund Investments" at bounding box center [67, 80] width 117 height 23
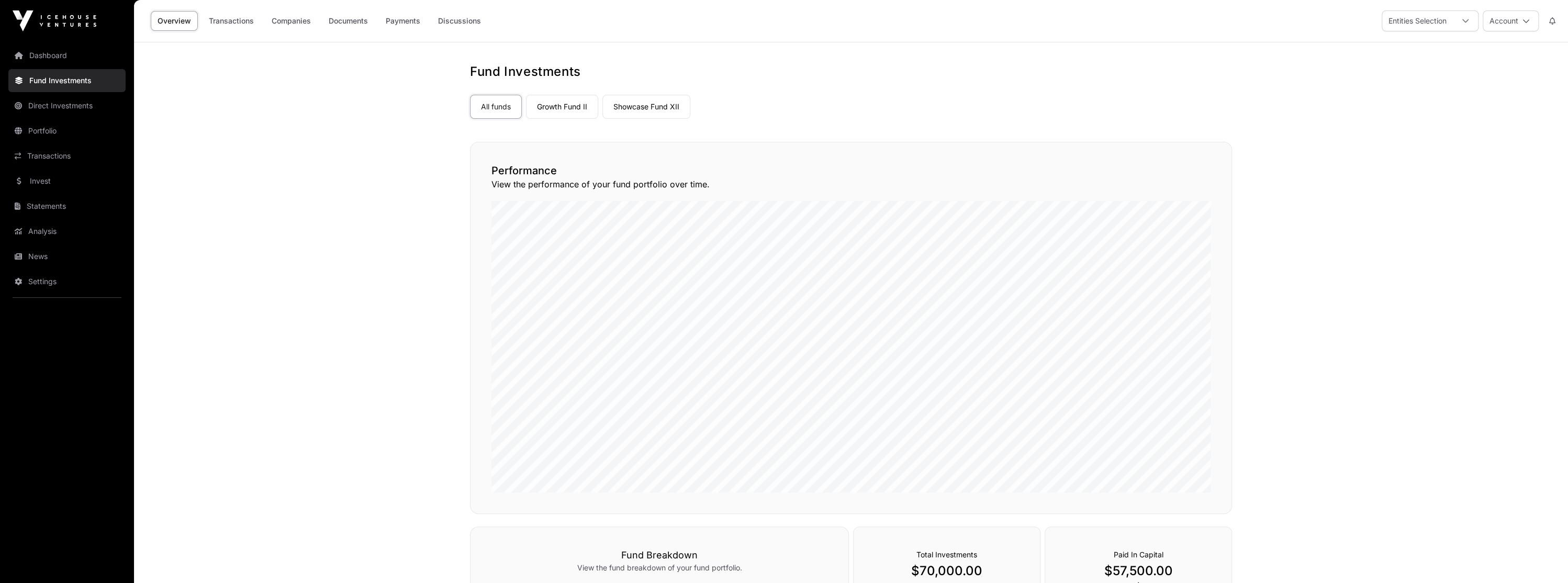
click at [114, 99] on link "Direct Investments" at bounding box center [67, 106] width 117 height 23
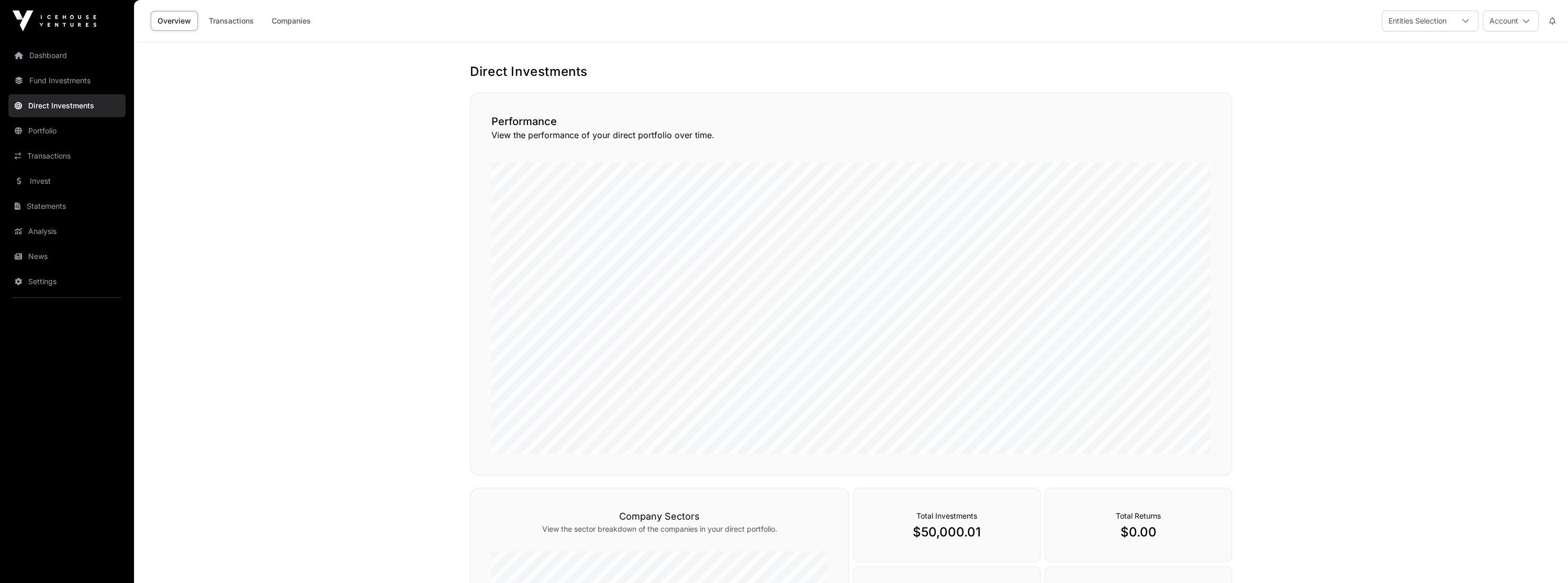
click at [105, 137] on link "Portfolio" at bounding box center [67, 131] width 117 height 23
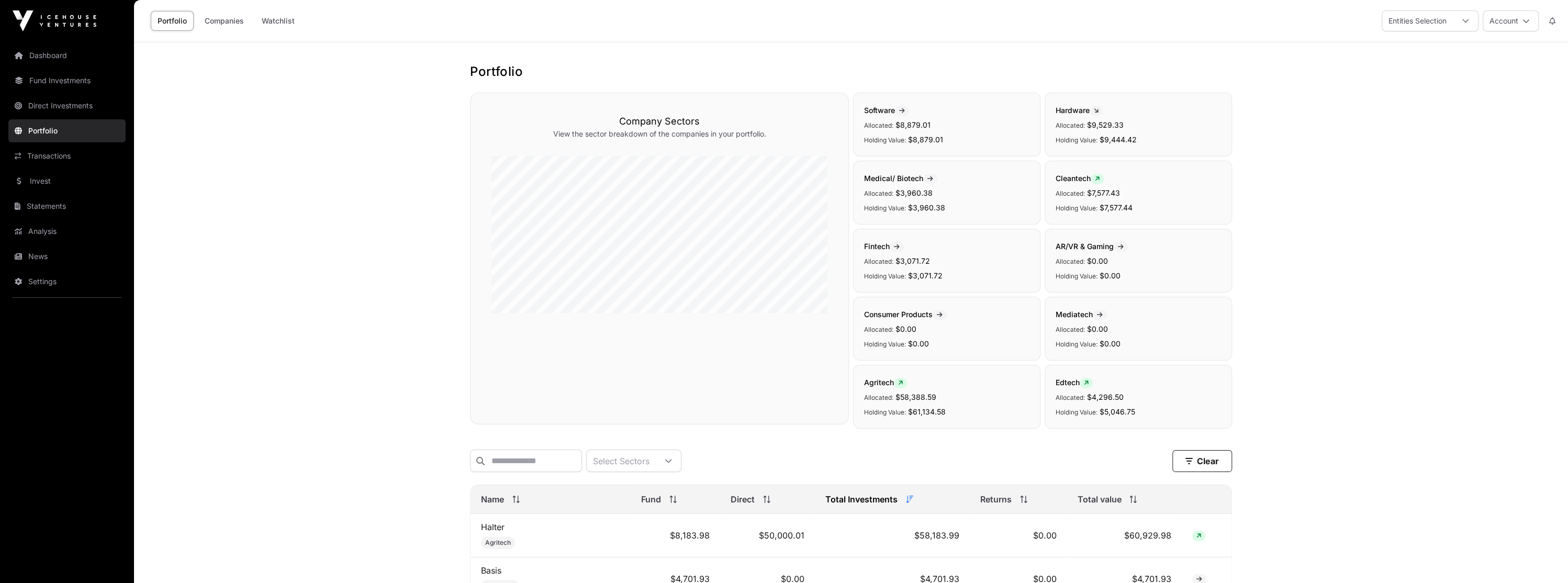
click at [105, 166] on link "Transactions" at bounding box center [67, 156] width 117 height 23
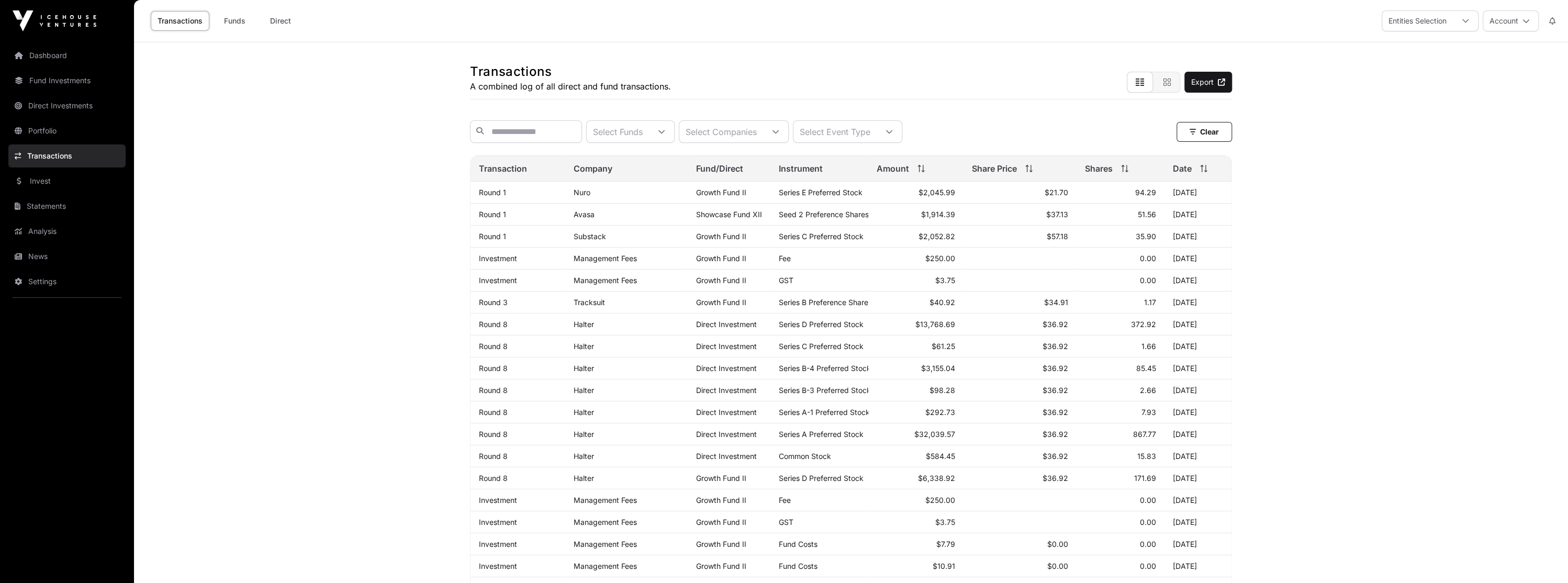
click at [1202, 175] on div "Date" at bounding box center [1198, 169] width 51 height 13
click at [1202, 175] on div "Date" at bounding box center [1198, 169] width 51 height 13
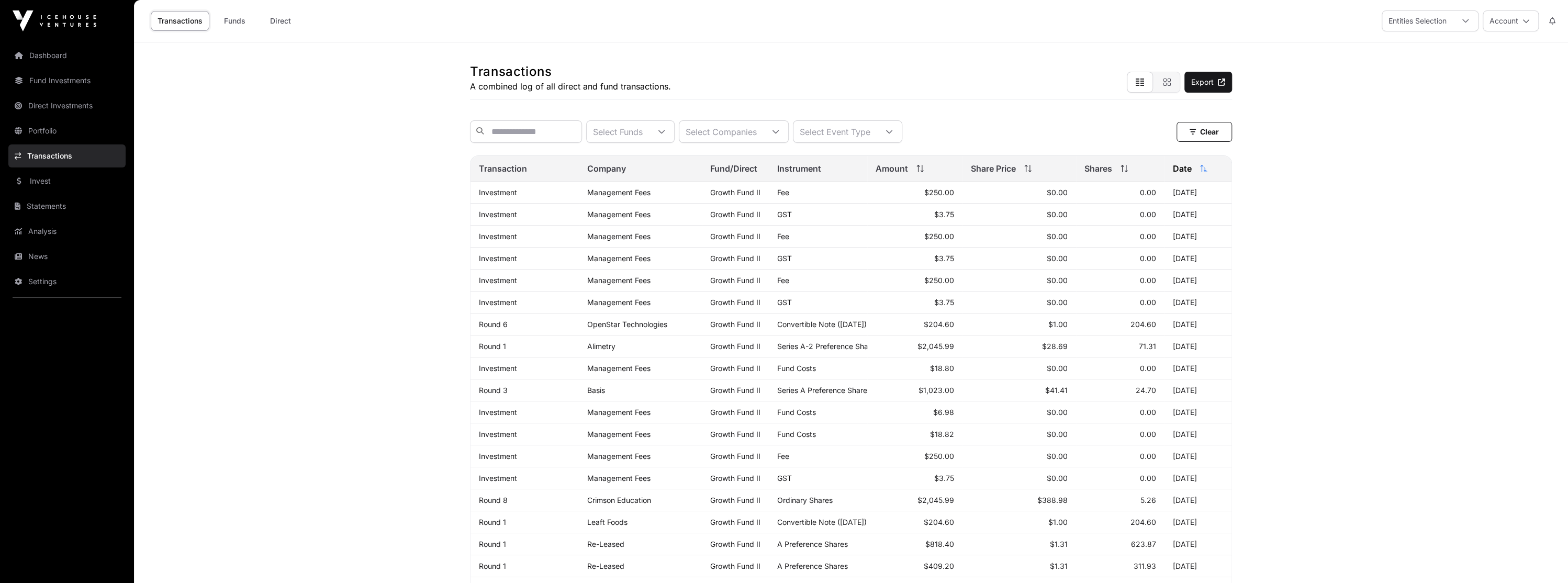
click at [1208, 181] on th "Date" at bounding box center [1198, 169] width 67 height 26
